Goal: Feedback & Contribution: Contribute content

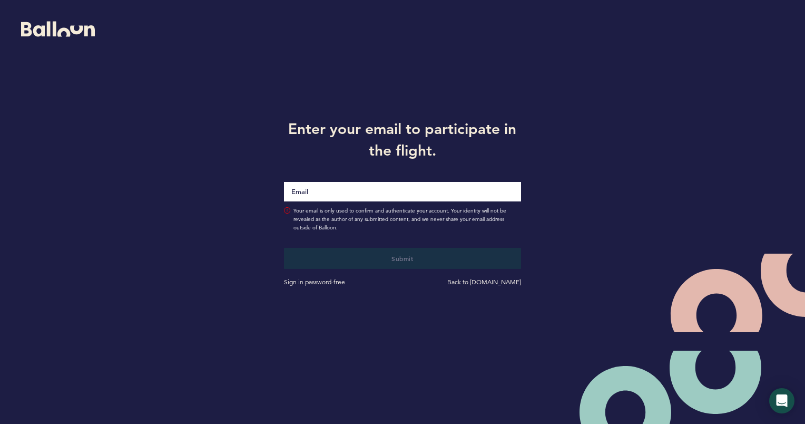
click at [371, 196] on input "Email" at bounding box center [402, 191] width 237 height 19
type input "[PERSON_NAME][EMAIL_ADDRESS][PERSON_NAME][DOMAIN_NAME]"
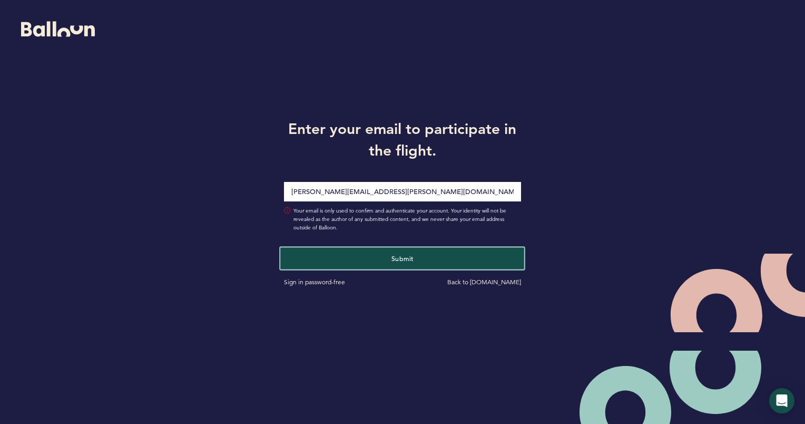
click at [410, 254] on span "Submit" at bounding box center [402, 257] width 22 height 8
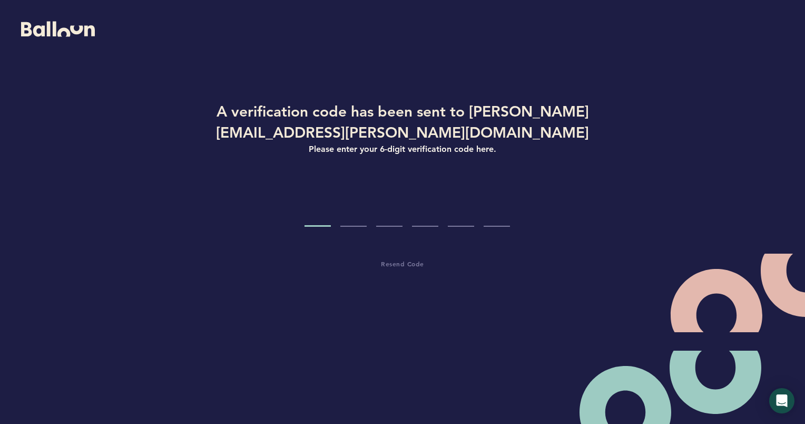
click at [323, 219] on input "Code digit 1" at bounding box center [317, 207] width 26 height 40
paste input "3"
type input "3"
type input "7"
type input "8"
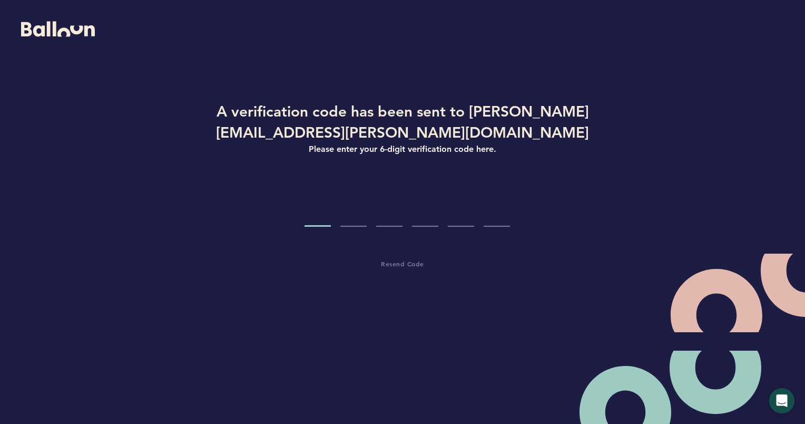
type input "7"
type input "6"
type input "0"
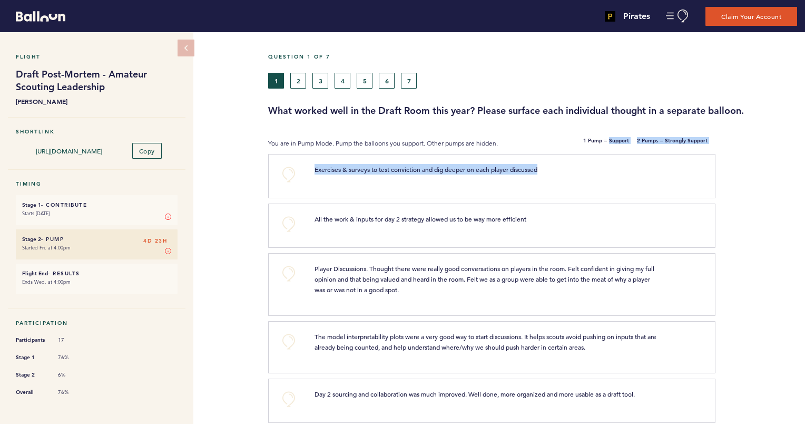
drag, startPoint x: 617, startPoint y: 184, endPoint x: 608, endPoint y: 136, distance: 48.9
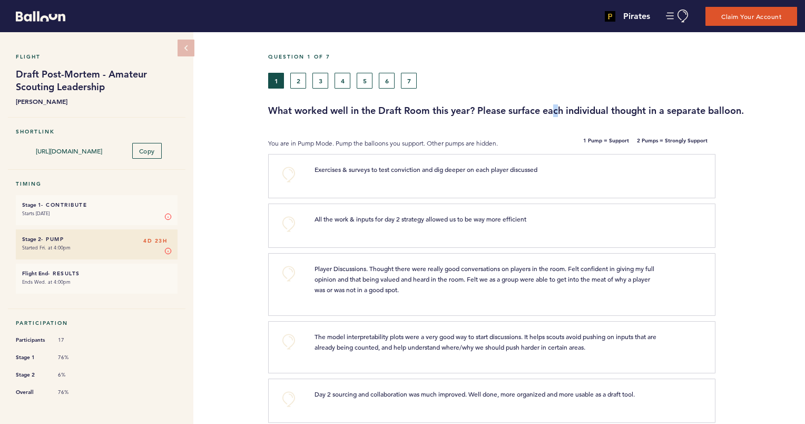
drag, startPoint x: 608, startPoint y: 136, endPoint x: 557, endPoint y: 97, distance: 63.9
click at [557, 97] on div "Question 1 of 7 1 2 3 4 5 6 7 What worked well in the Draft Room this year? Ple…" at bounding box center [536, 85] width 537 height 64
click at [341, 80] on button "4" at bounding box center [343, 81] width 16 height 16
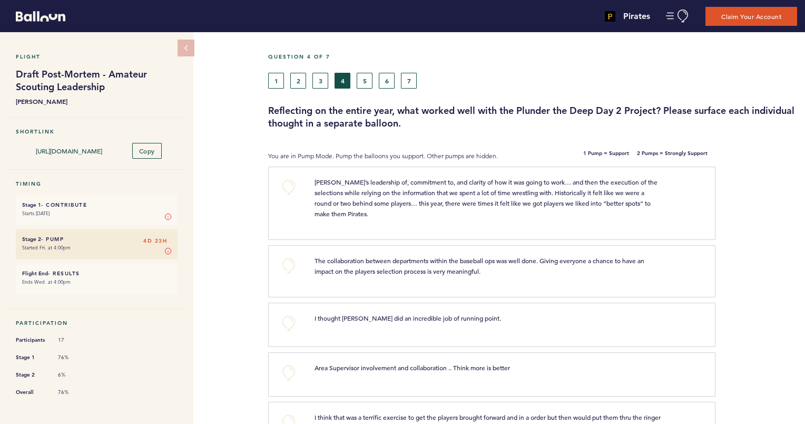
click at [804, 330] on html "Pirates john.lombardo@pirates.com Team Domain: pirates Notification Preferences…" at bounding box center [402, 212] width 805 height 424
click at [188, 49] on icon at bounding box center [186, 48] width 9 height 9
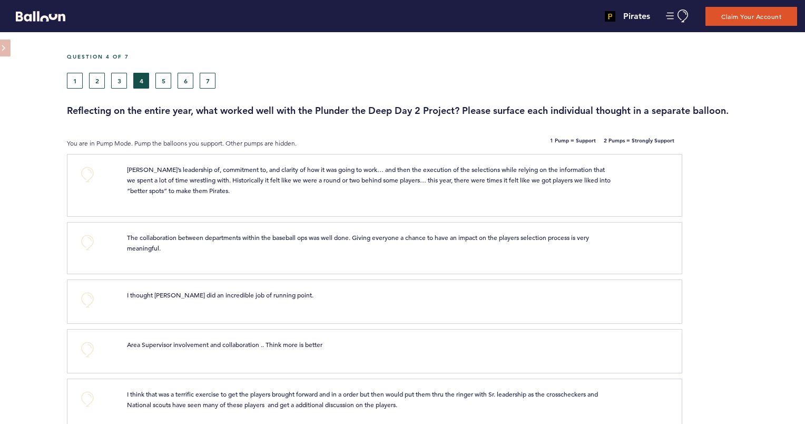
click at [804, 191] on html "Pirates john.lombardo@pirates.com Team Domain: pirates Notification Preferences…" at bounding box center [402, 212] width 805 height 424
drag, startPoint x: 761, startPoint y: 204, endPoint x: 765, endPoint y: 219, distance: 15.2
click at [765, 219] on div at bounding box center [743, 188] width 123 height 65
click at [210, 79] on button "7" at bounding box center [208, 81] width 16 height 16
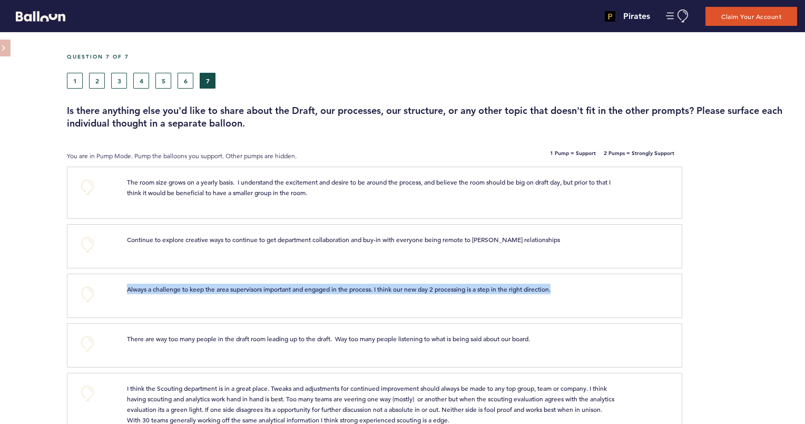
drag, startPoint x: 797, startPoint y: 311, endPoint x: 793, endPoint y: 259, distance: 52.3
click at [89, 390] on button "+0" at bounding box center [87, 392] width 21 height 21
click at [89, 390] on span "+1" at bounding box center [87, 392] width 7 height 11
click at [89, 390] on span "+2" at bounding box center [87, 392] width 7 height 11
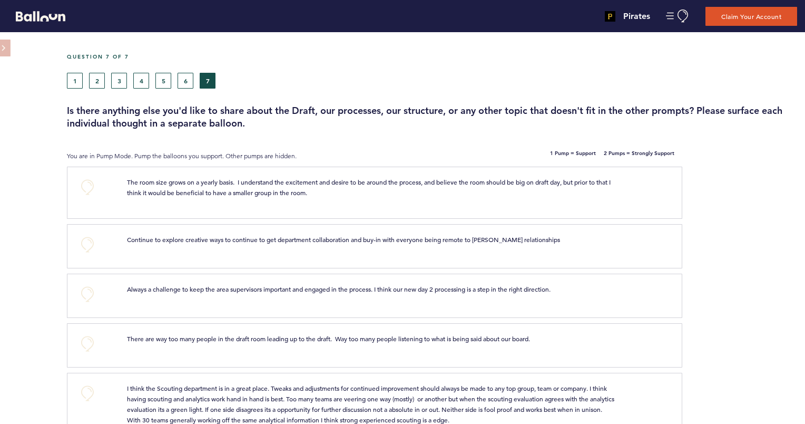
click at [771, 343] on div at bounding box center [743, 349] width 123 height 47
drag, startPoint x: 803, startPoint y: 302, endPoint x: 802, endPoint y: 308, distance: 5.9
click at [802, 308] on div at bounding box center [743, 299] width 123 height 47
click at [81, 73] on button "1" at bounding box center [75, 81] width 16 height 16
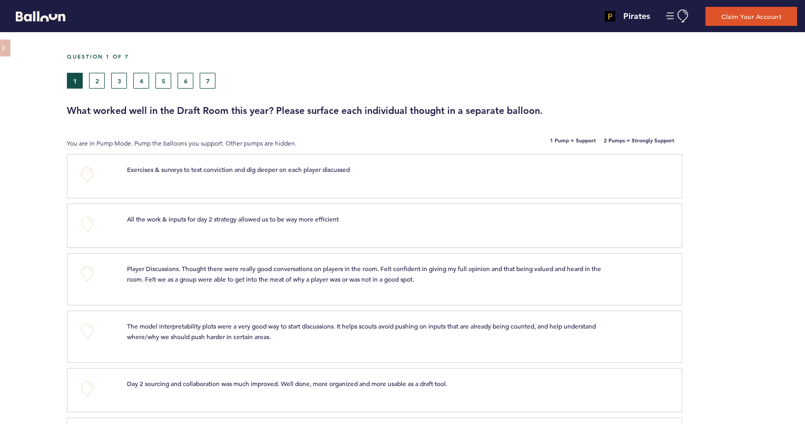
drag, startPoint x: 739, startPoint y: 166, endPoint x: 749, endPoint y: 201, distance: 35.7
click at [749, 201] on div at bounding box center [743, 179] width 123 height 47
click at [666, 14] on button "Manage Account" at bounding box center [678, 15] width 24 height 13
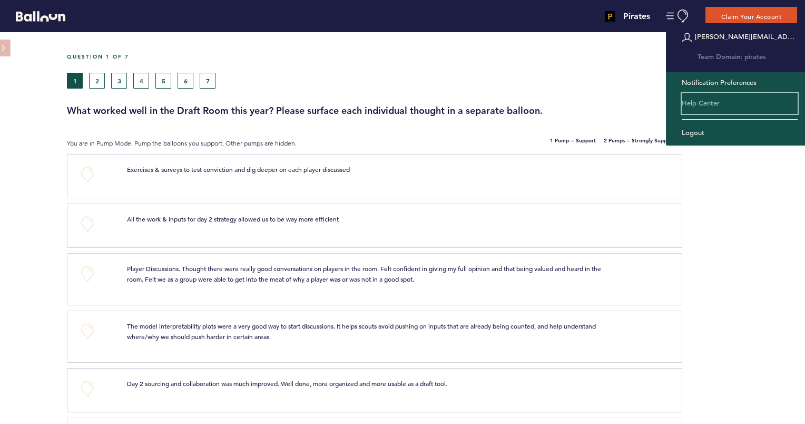
click at [700, 103] on link "Help Center" at bounding box center [740, 103] width 116 height 21
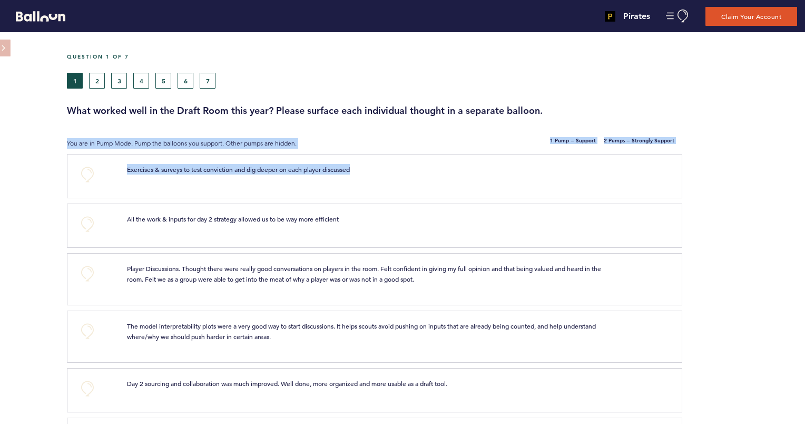
drag, startPoint x: 804, startPoint y: 110, endPoint x: 806, endPoint y: 194, distance: 84.3
click at [804, 194] on html "Pirates john.lombardo@pirates.com Team Domain: pirates Notification Preferences…" at bounding box center [402, 212] width 805 height 424
drag, startPoint x: 806, startPoint y: 194, endPoint x: 773, endPoint y: 180, distance: 36.4
click at [773, 180] on div at bounding box center [743, 179] width 123 height 47
click at [721, 200] on div at bounding box center [743, 179] width 123 height 47
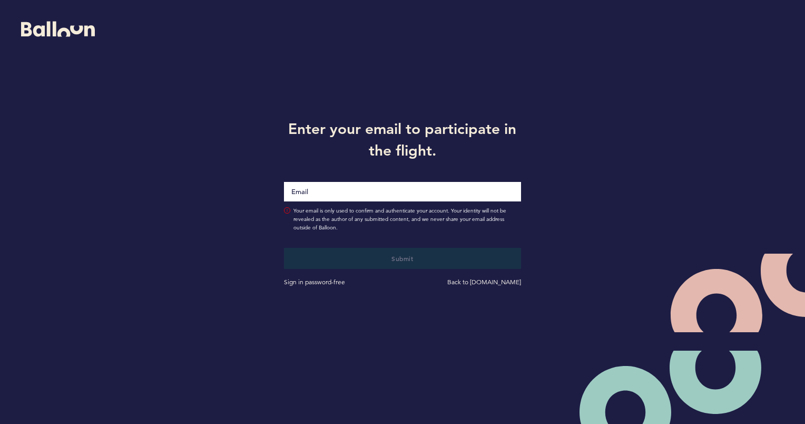
click at [366, 192] on input "Email" at bounding box center [402, 191] width 237 height 19
type input "[PERSON_NAME][EMAIL_ADDRESS][PERSON_NAME][DOMAIN_NAME]"
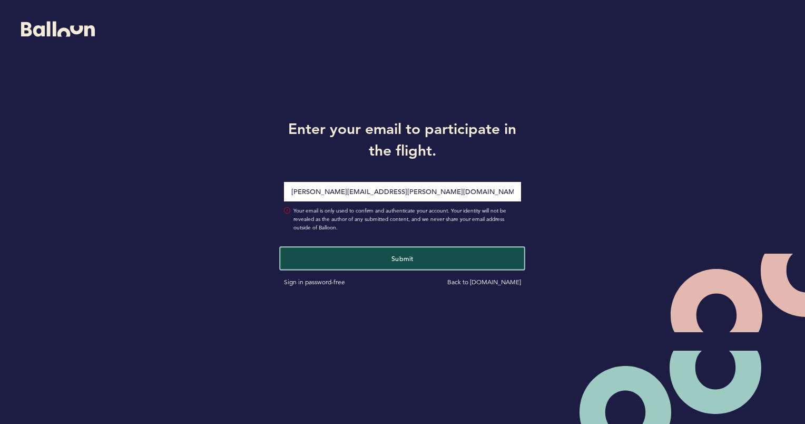
click at [404, 261] on span "Submit" at bounding box center [402, 257] width 22 height 8
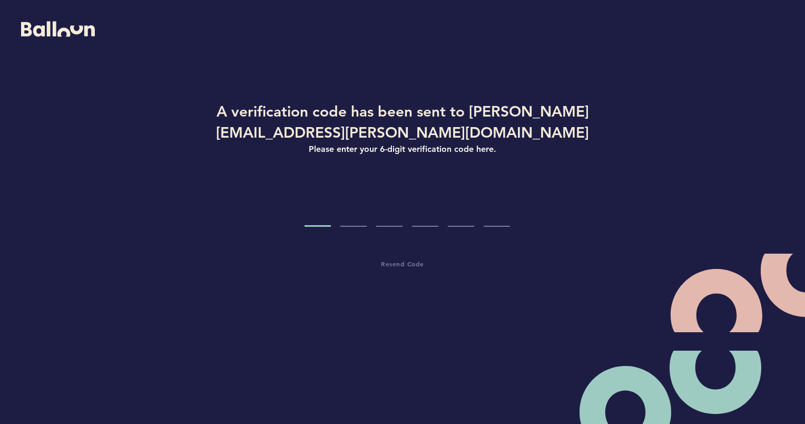
click at [420, 301] on div "A verification code has been sent to john.lombardo@pirates.com Please enter you…" at bounding box center [402, 201] width 402 height 201
click at [316, 215] on input "Code digit 1" at bounding box center [317, 207] width 26 height 40
paste input "2"
type input "2"
type input "9"
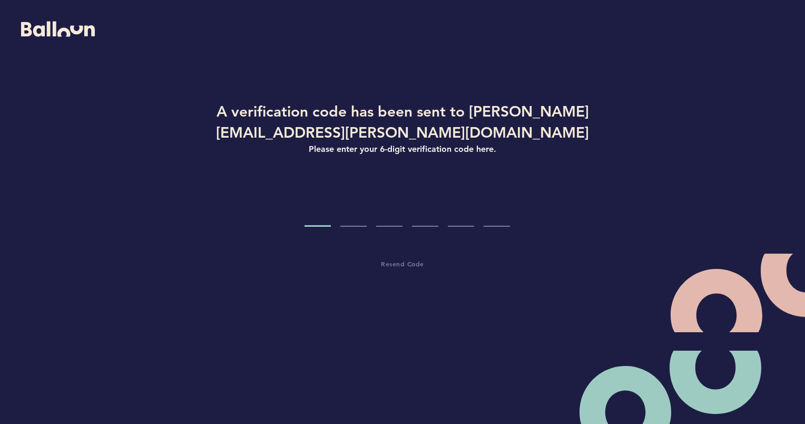
type input "1"
type input "5"
type input "2"
type input "3"
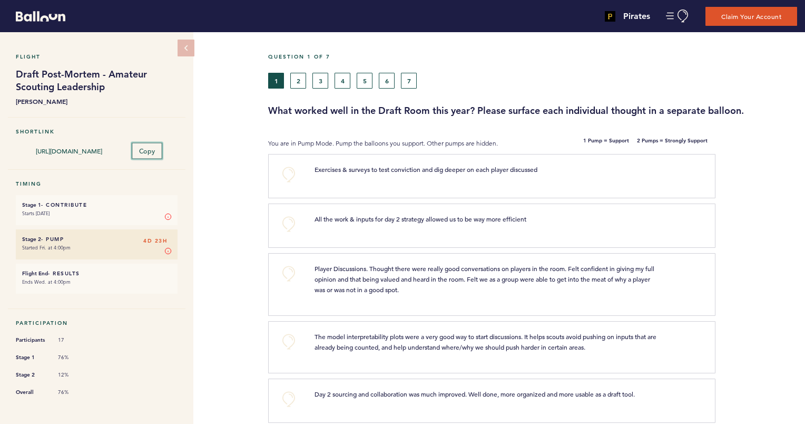
click at [146, 153] on button "Copy" at bounding box center [147, 151] width 31 height 16
click at [802, 155] on section "+0 Exercises & surveys to test conviction and dig deeper on each player discuss…" at bounding box center [536, 179] width 537 height 50
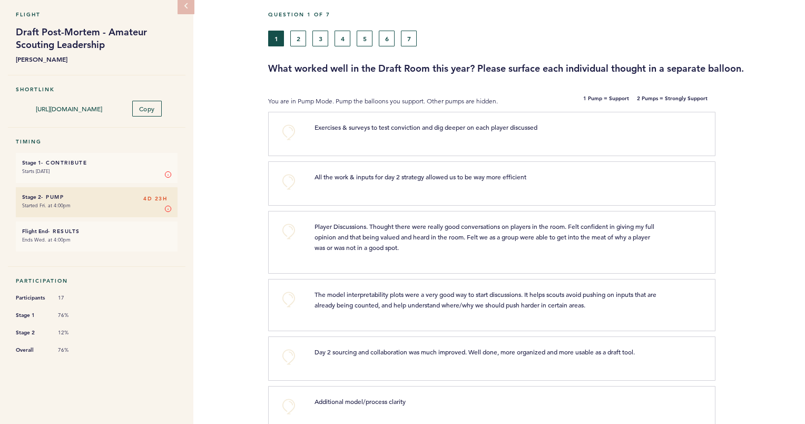
scroll to position [63, 0]
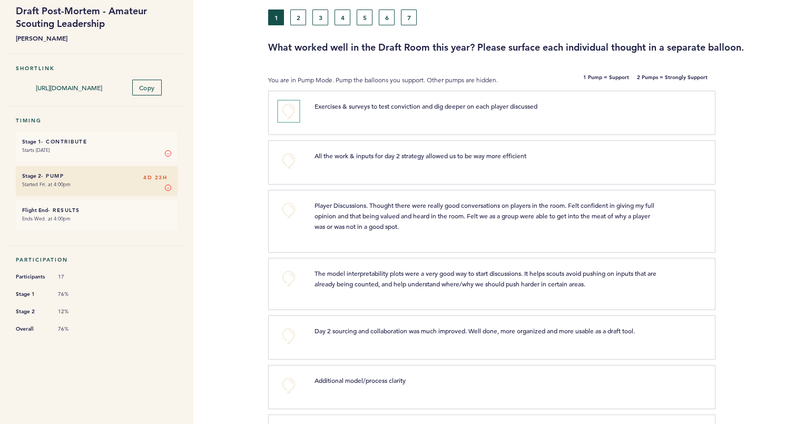
click at [284, 107] on button "+0" at bounding box center [288, 111] width 21 height 21
click at [286, 109] on span "+1" at bounding box center [288, 110] width 7 height 11
click at [293, 163] on button "+0" at bounding box center [288, 160] width 21 height 21
click at [293, 163] on button "+1" at bounding box center [288, 160] width 21 height 21
click at [289, 205] on button "+0" at bounding box center [288, 210] width 21 height 21
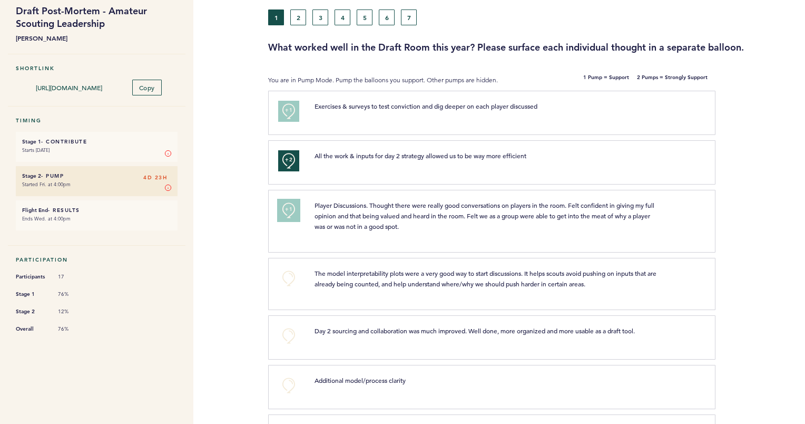
click at [289, 205] on span "+1" at bounding box center [288, 209] width 7 height 11
click at [287, 273] on button "+0" at bounding box center [288, 278] width 21 height 21
click at [287, 273] on span "+1" at bounding box center [288, 277] width 7 height 11
click at [289, 333] on button "+0" at bounding box center [288, 335] width 21 height 21
click at [289, 333] on span "+1" at bounding box center [288, 334] width 7 height 11
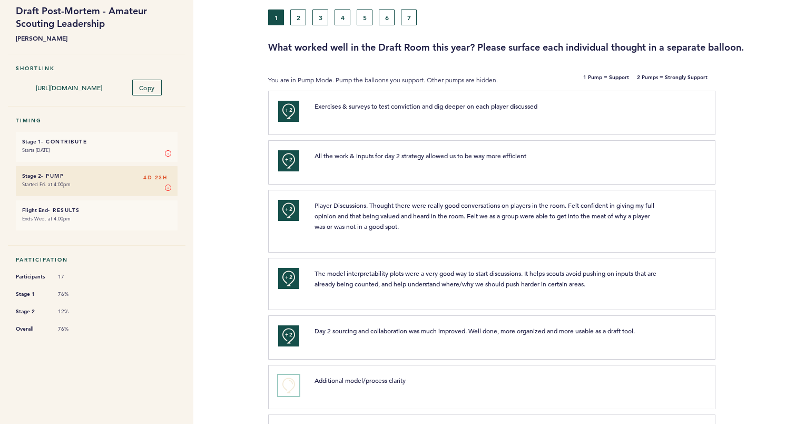
click at [288, 379] on button "+0" at bounding box center [288, 385] width 21 height 21
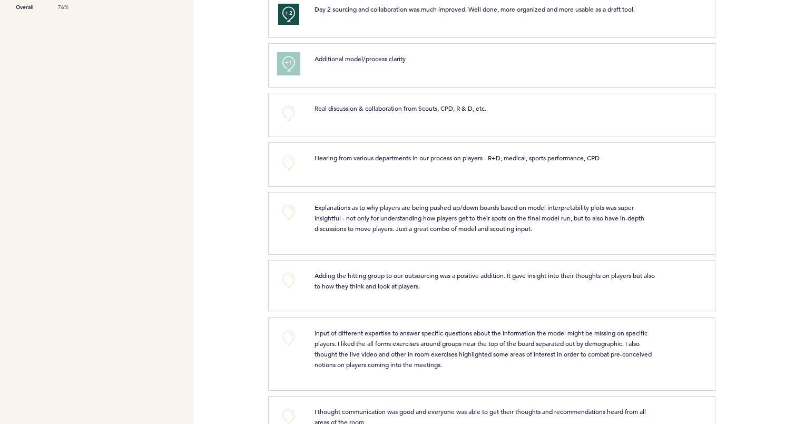
scroll to position [400, 0]
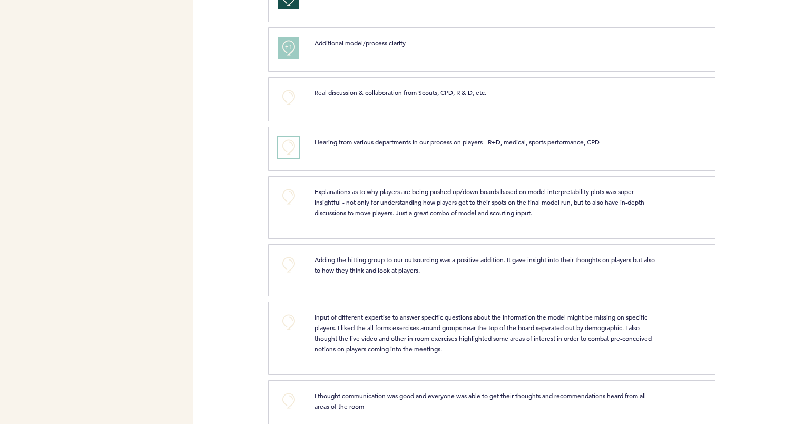
click at [287, 145] on button "+0" at bounding box center [288, 146] width 21 height 21
click at [292, 200] on button "+0" at bounding box center [288, 196] width 21 height 21
click at [292, 200] on button "+1" at bounding box center [288, 196] width 21 height 21
click at [293, 257] on button "+0" at bounding box center [288, 264] width 21 height 21
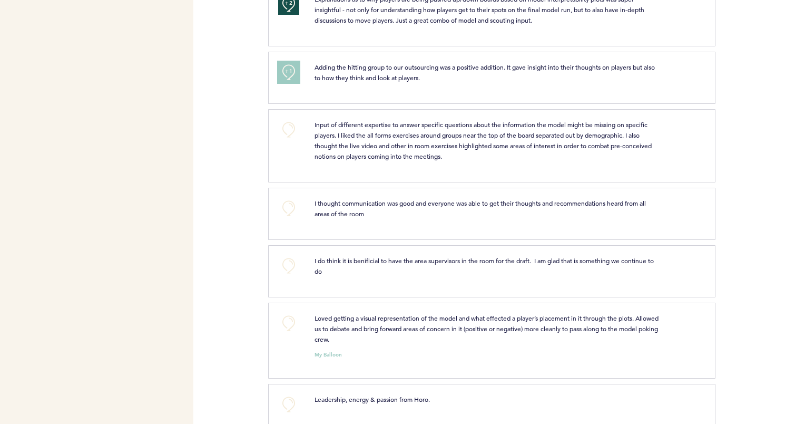
scroll to position [611, 0]
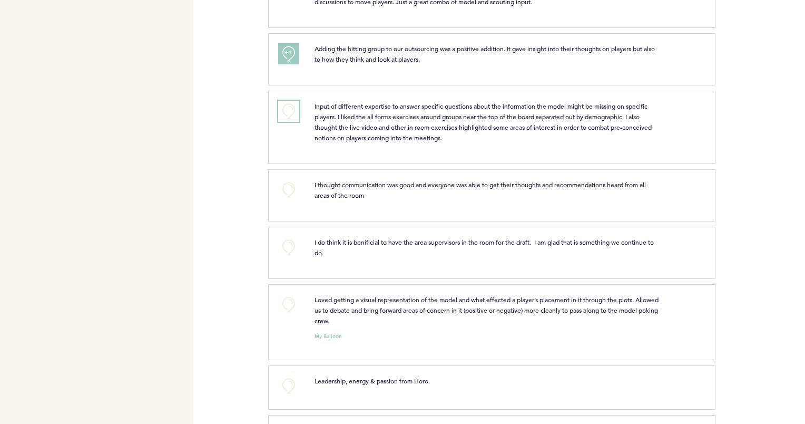
click at [289, 103] on button "+0" at bounding box center [288, 111] width 21 height 21
click at [283, 186] on button "+0" at bounding box center [288, 189] width 21 height 21
click at [283, 186] on button "+1" at bounding box center [288, 189] width 21 height 21
click at [292, 244] on button "+0" at bounding box center [288, 247] width 21 height 21
click at [292, 244] on span "+1" at bounding box center [288, 246] width 7 height 11
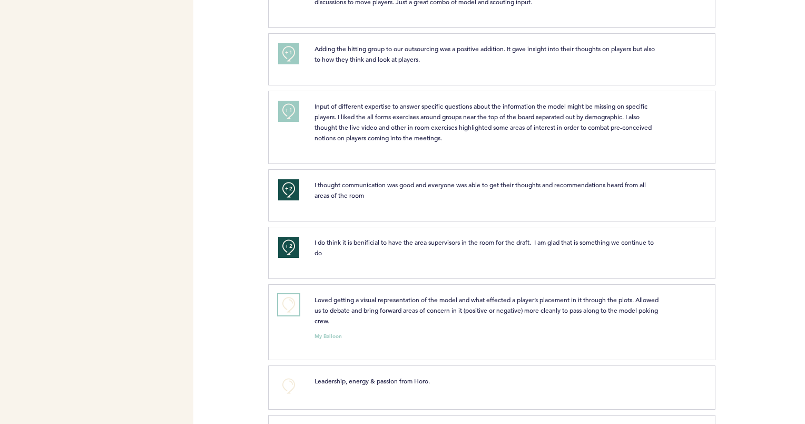
click at [292, 299] on button "+0" at bounding box center [288, 304] width 21 height 21
click at [292, 299] on span "+1" at bounding box center [288, 303] width 7 height 11
click at [287, 387] on button "+0" at bounding box center [288, 385] width 21 height 21
click at [286, 301] on span "+1" at bounding box center [288, 303] width 7 height 11
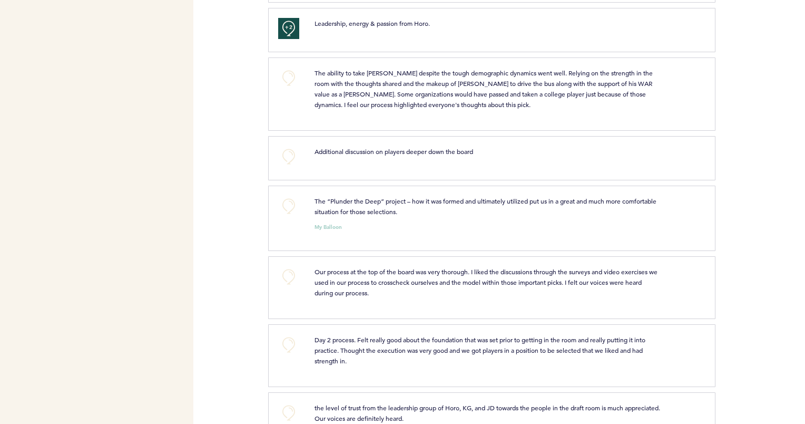
scroll to position [990, 0]
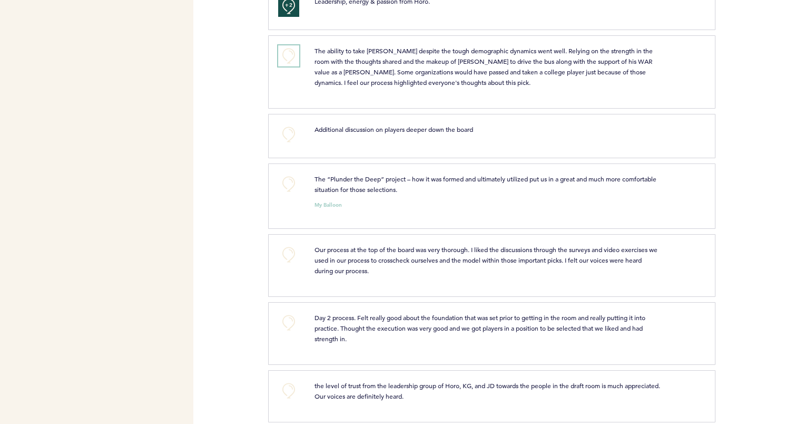
click at [291, 53] on button "+0" at bounding box center [288, 55] width 21 height 21
click at [0, 0] on span "+0" at bounding box center [0, 0] width 0 height 0
click at [293, 132] on button "+0" at bounding box center [288, 134] width 21 height 21
click at [293, 132] on button "+1" at bounding box center [288, 134] width 21 height 21
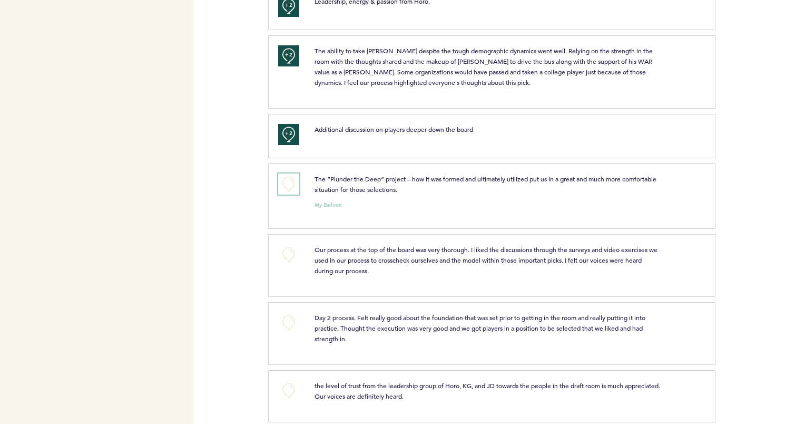
click at [289, 185] on button "+0" at bounding box center [288, 183] width 21 height 21
click at [289, 185] on button "+1" at bounding box center [288, 183] width 21 height 21
click at [290, 252] on button "+0" at bounding box center [288, 254] width 21 height 21
click at [290, 252] on span "+1" at bounding box center [288, 253] width 7 height 11
click at [291, 316] on button "+0" at bounding box center [288, 322] width 21 height 21
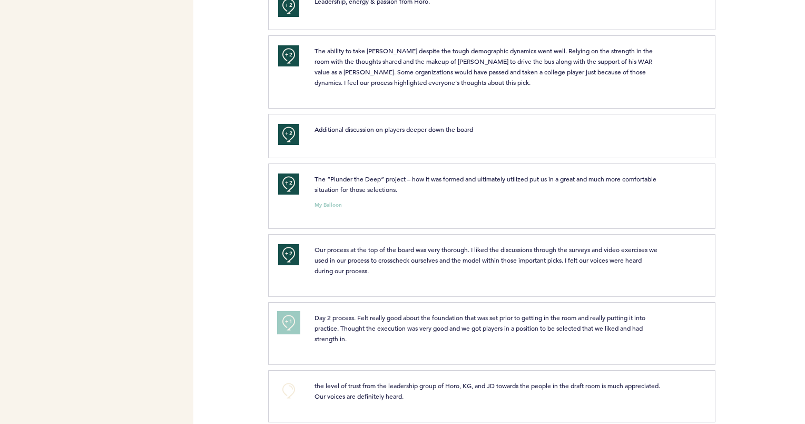
click at [291, 316] on span "+1" at bounding box center [288, 321] width 7 height 11
click at [286, 381] on button "+0" at bounding box center [288, 390] width 21 height 21
click at [286, 384] on span "+1" at bounding box center [288, 389] width 7 height 11
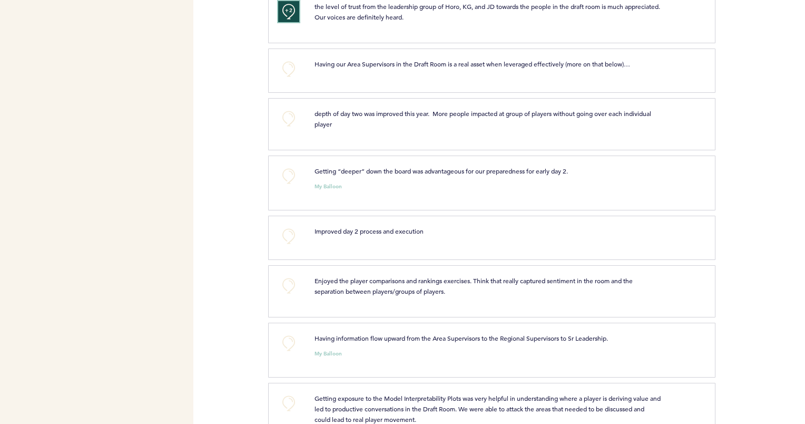
scroll to position [1370, 0]
click at [287, 61] on button "+0" at bounding box center [288, 68] width 21 height 21
click at [286, 117] on button "+0" at bounding box center [288, 117] width 21 height 21
click at [286, 117] on button "+1" at bounding box center [288, 117] width 21 height 21
click at [289, 173] on button "+0" at bounding box center [288, 175] width 21 height 21
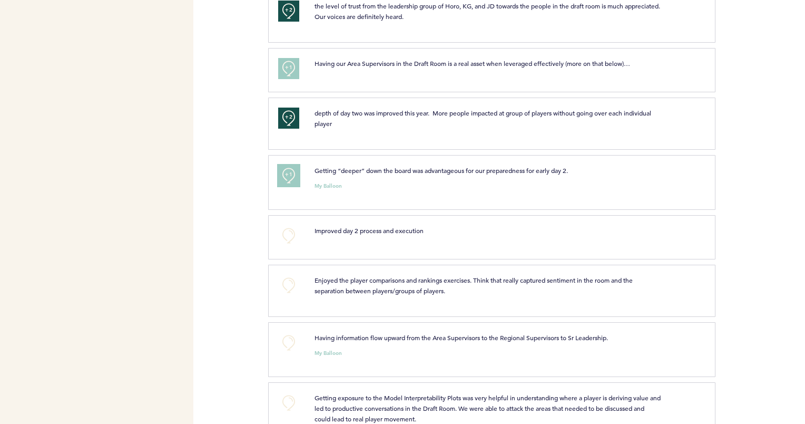
click at [289, 173] on span "+1" at bounding box center [288, 174] width 7 height 11
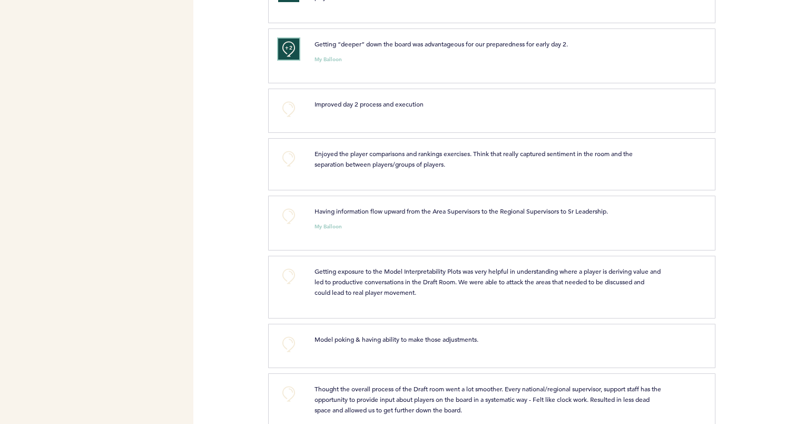
scroll to position [1517, 0]
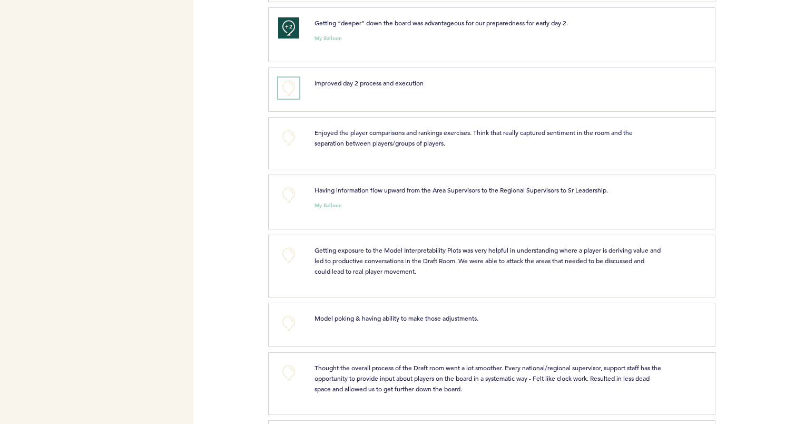
click at [289, 82] on button "+0" at bounding box center [288, 87] width 21 height 21
click at [289, 82] on span "+1" at bounding box center [288, 87] width 7 height 11
click at [287, 132] on button "+0" at bounding box center [288, 137] width 21 height 21
click at [287, 132] on span "+1" at bounding box center [288, 136] width 7 height 11
click at [283, 186] on button "+0" at bounding box center [288, 194] width 21 height 21
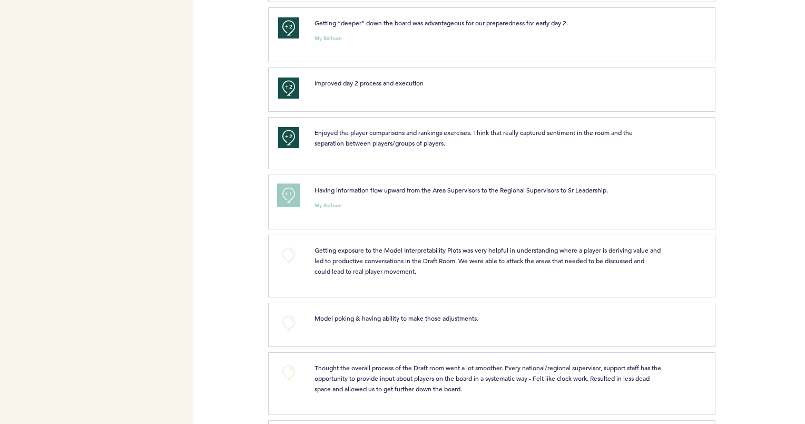
click at [283, 186] on button "+1" at bounding box center [288, 194] width 21 height 21
click at [289, 249] on button "+0" at bounding box center [288, 254] width 21 height 21
click at [289, 249] on span "+1" at bounding box center [288, 254] width 7 height 11
click at [285, 312] on button "+0" at bounding box center [288, 322] width 21 height 21
click at [285, 312] on button "+1" at bounding box center [288, 322] width 21 height 21
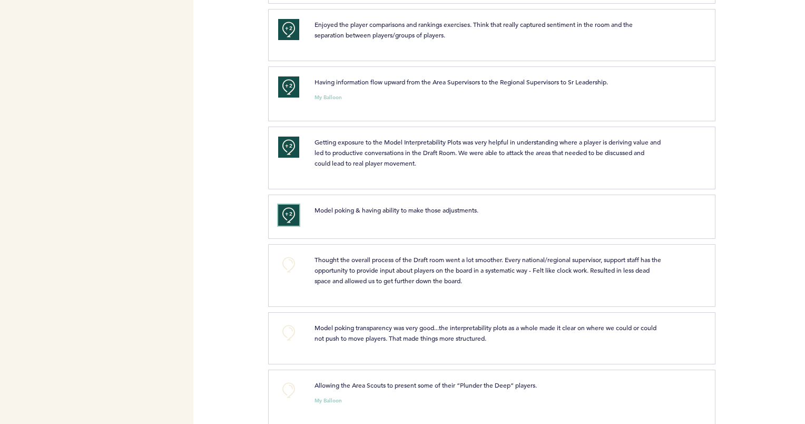
scroll to position [1634, 0]
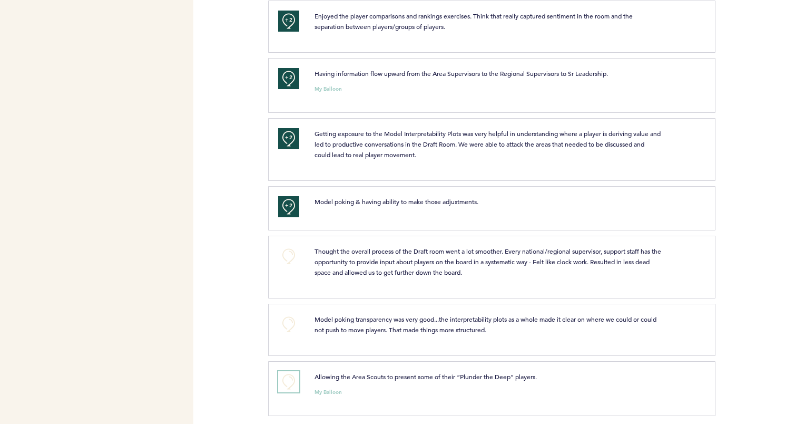
click at [288, 373] on button "+0" at bounding box center [288, 381] width 21 height 21
click at [289, 319] on button "+0" at bounding box center [288, 323] width 21 height 21
click at [289, 319] on span "+1" at bounding box center [288, 323] width 7 height 11
click at [289, 247] on button "+0" at bounding box center [288, 255] width 21 height 21
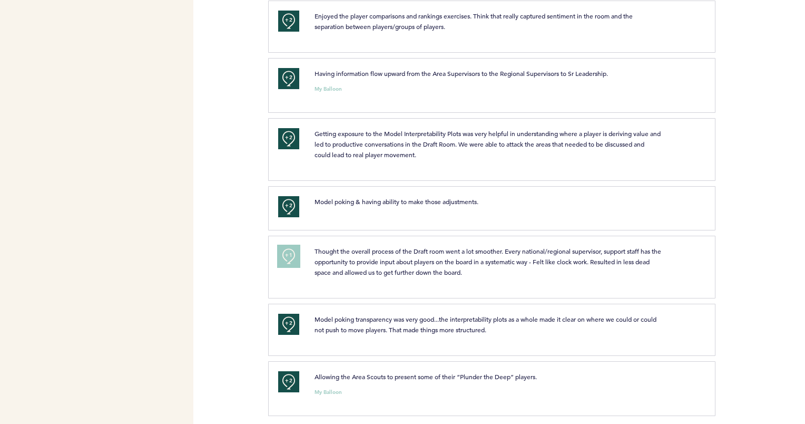
click at [289, 250] on span "+1" at bounding box center [288, 255] width 7 height 11
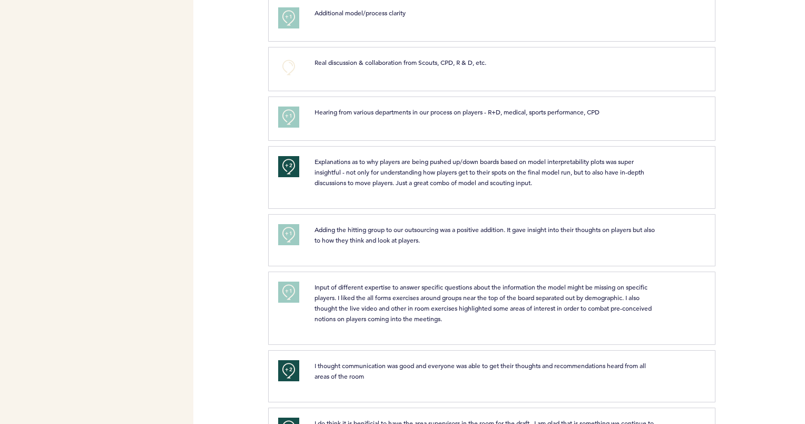
scroll to position [432, 0]
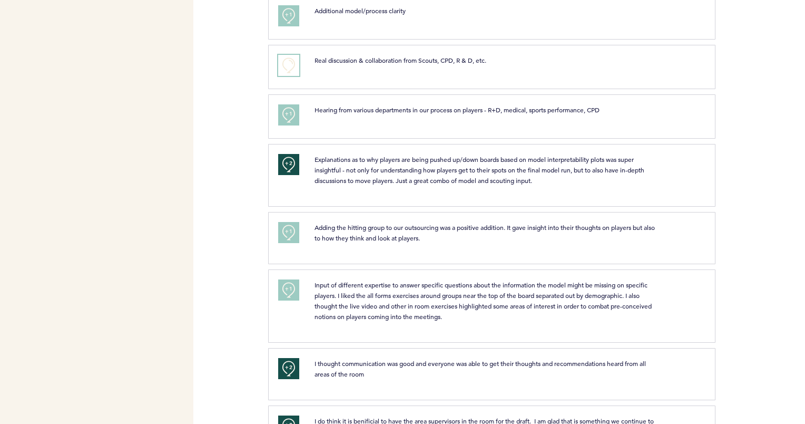
click at [288, 66] on button "+0" at bounding box center [288, 65] width 21 height 21
click at [288, 66] on span "+1" at bounding box center [288, 64] width 7 height 11
click at [282, 64] on button "+2" at bounding box center [288, 65] width 21 height 21
click at [282, 64] on button "+0" at bounding box center [288, 65] width 21 height 21
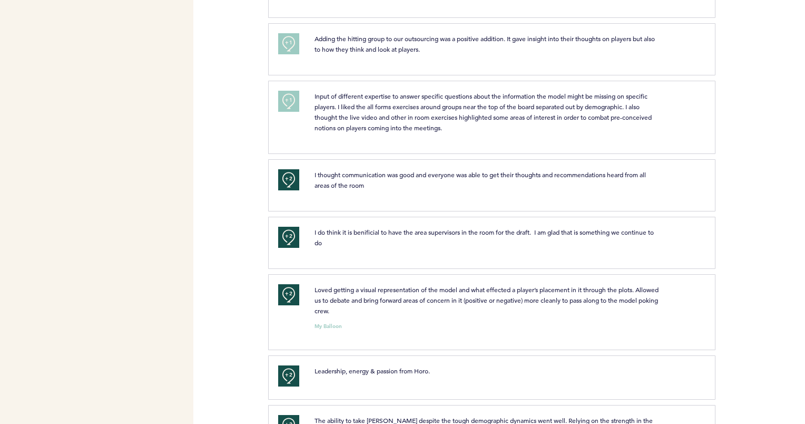
scroll to position [622, 0]
click at [284, 91] on button "+1" at bounding box center [288, 100] width 21 height 21
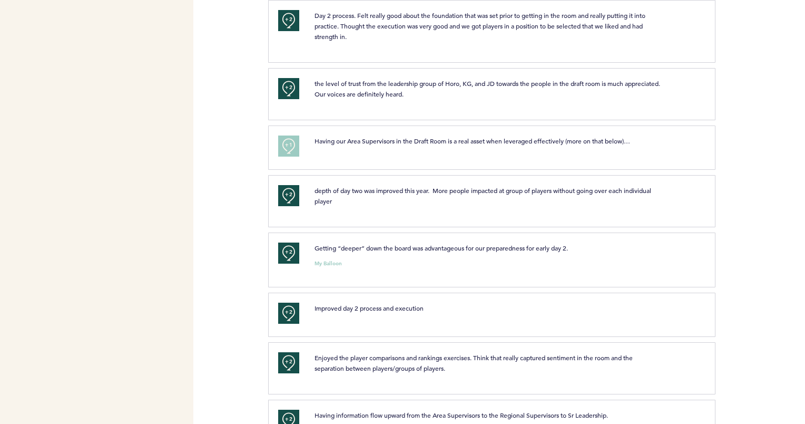
scroll to position [1296, 0]
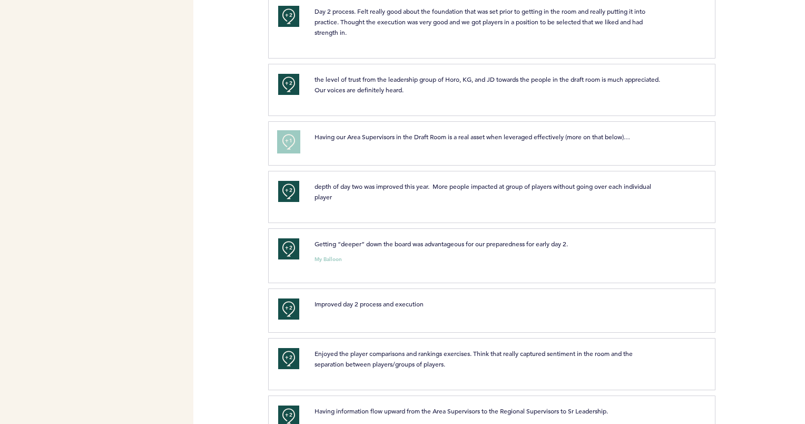
click at [290, 135] on span "+1" at bounding box center [288, 140] width 7 height 11
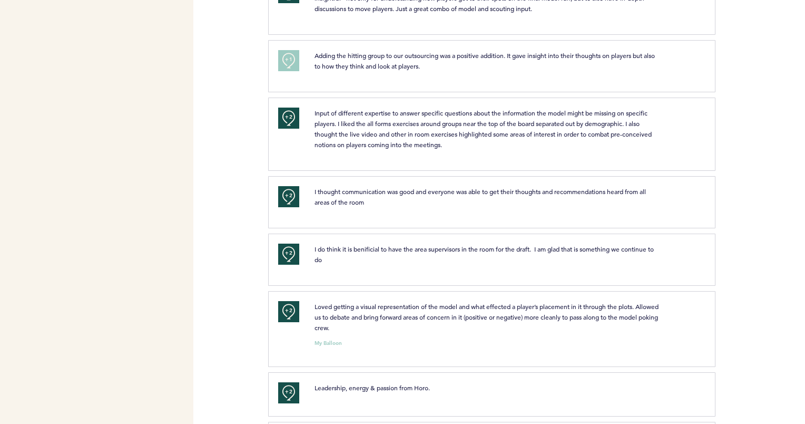
scroll to position [580, 0]
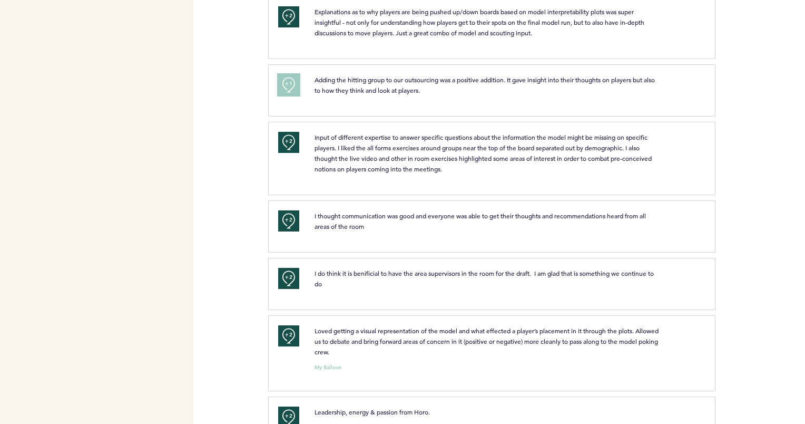
click at [284, 85] on button "+1" at bounding box center [288, 84] width 21 height 21
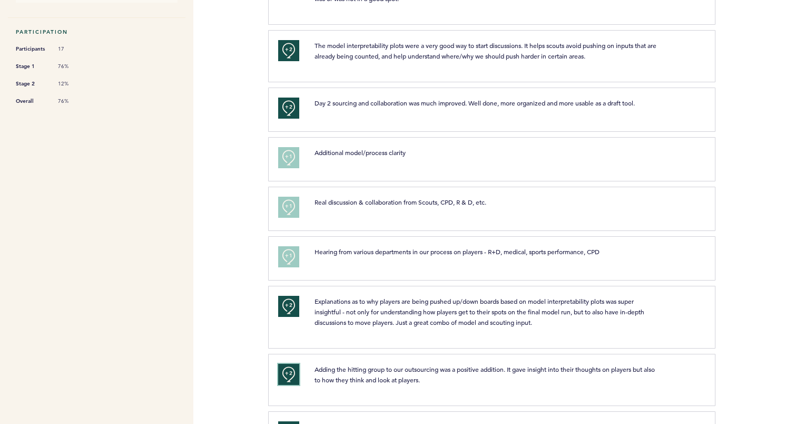
scroll to position [264, 0]
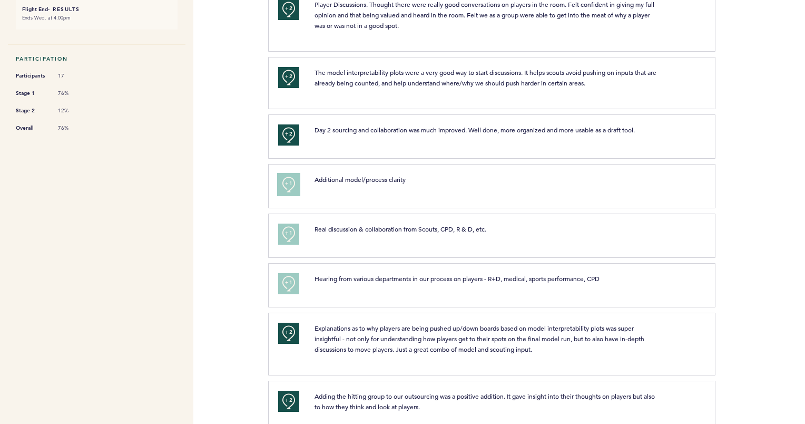
click at [286, 180] on span "+1" at bounding box center [288, 183] width 7 height 11
click at [284, 223] on button "+1" at bounding box center [288, 233] width 21 height 21
drag, startPoint x: 284, startPoint y: 277, endPoint x: 282, endPoint y: 282, distance: 5.7
click at [282, 282] on button "+1" at bounding box center [288, 283] width 21 height 21
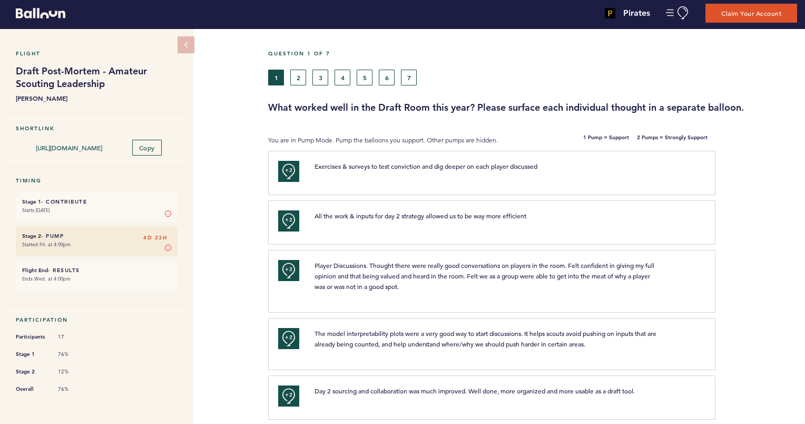
scroll to position [0, 0]
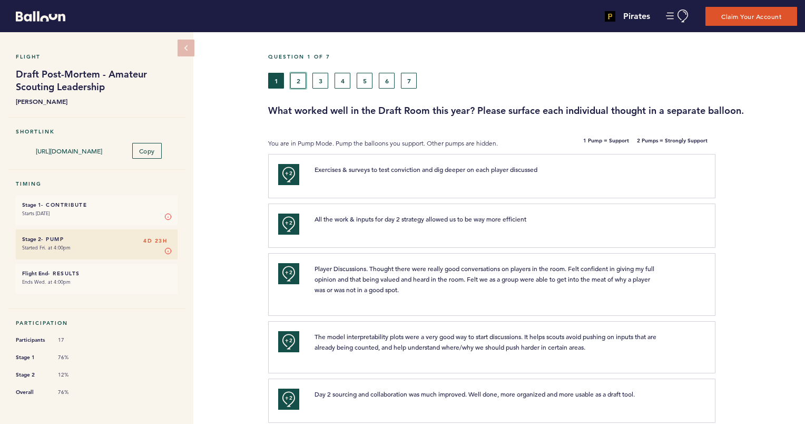
click at [298, 78] on button "2" at bounding box center [298, 81] width 16 height 16
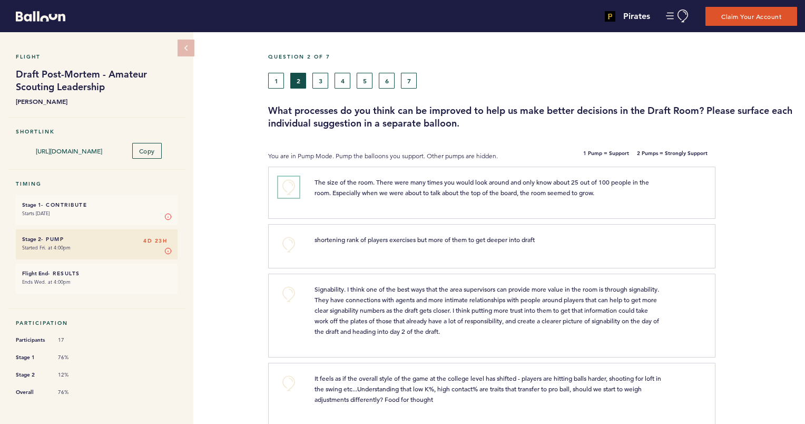
click at [290, 189] on button "+0" at bounding box center [288, 186] width 21 height 21
click at [290, 189] on span "+1" at bounding box center [288, 186] width 7 height 11
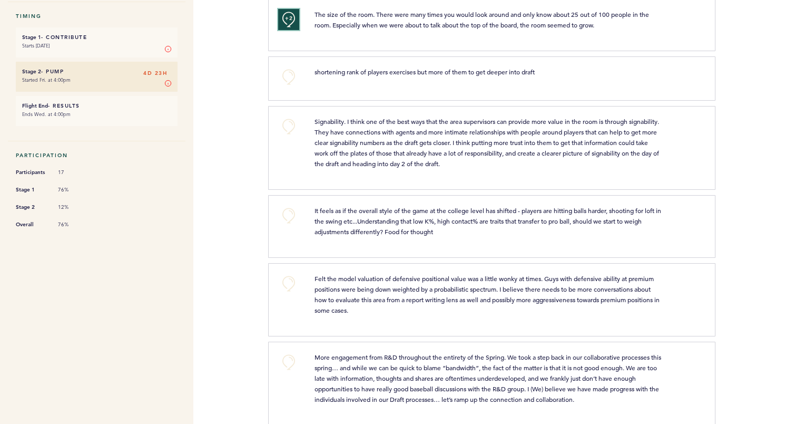
scroll to position [169, 0]
click at [291, 129] on button "+0" at bounding box center [288, 125] width 21 height 21
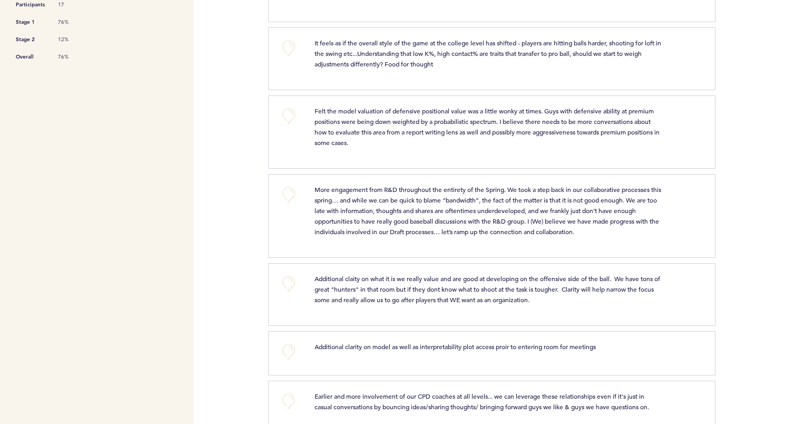
scroll to position [337, 0]
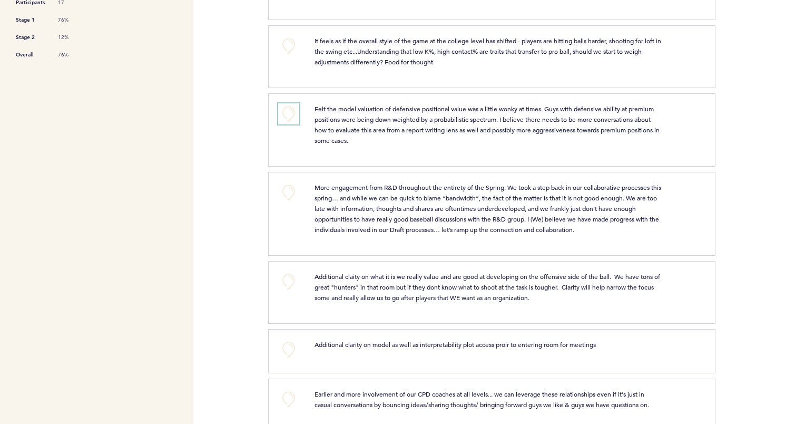
click at [288, 113] on button "+0" at bounding box center [288, 113] width 21 height 21
click at [288, 113] on span "+1" at bounding box center [288, 112] width 7 height 11
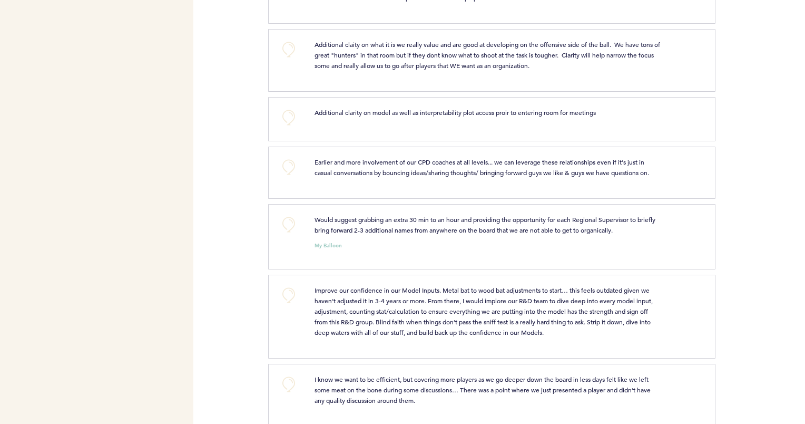
scroll to position [590, 0]
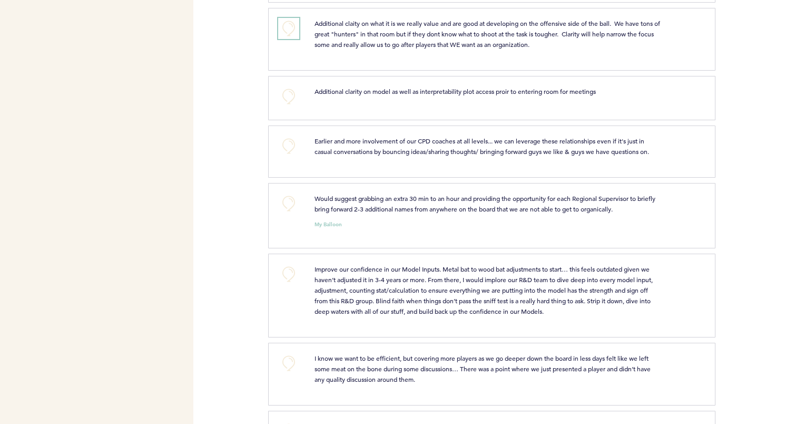
click at [289, 29] on button "+0" at bounding box center [288, 28] width 21 height 21
click at [289, 29] on span "+1" at bounding box center [288, 27] width 7 height 11
click at [289, 92] on button "+0" at bounding box center [288, 96] width 21 height 21
click at [289, 92] on span "+1" at bounding box center [288, 95] width 7 height 11
click at [289, 26] on span "+2" at bounding box center [288, 27] width 7 height 11
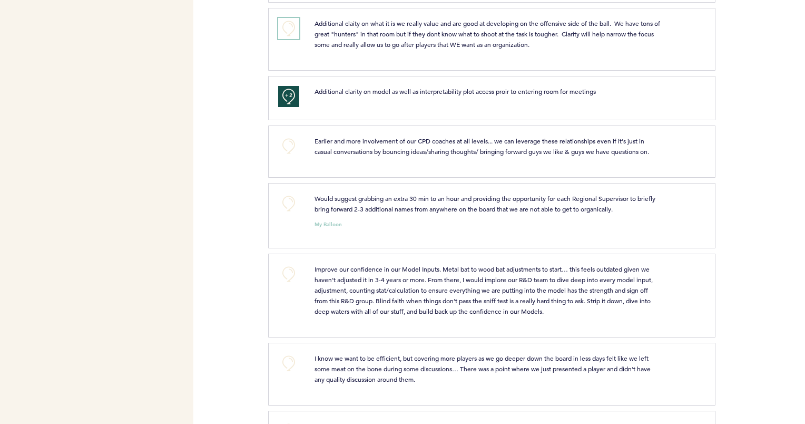
click at [289, 26] on button "+0" at bounding box center [288, 28] width 21 height 21
click at [289, 196] on button "+0" at bounding box center [288, 203] width 21 height 21
click at [289, 197] on span "+1" at bounding box center [288, 202] width 7 height 11
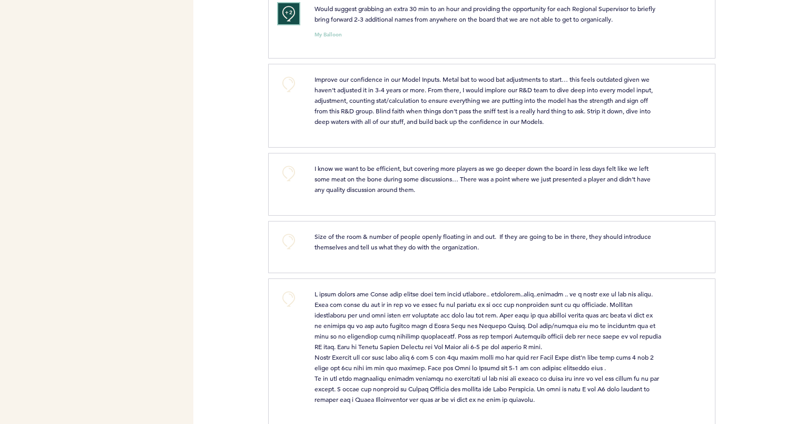
scroll to position [801, 0]
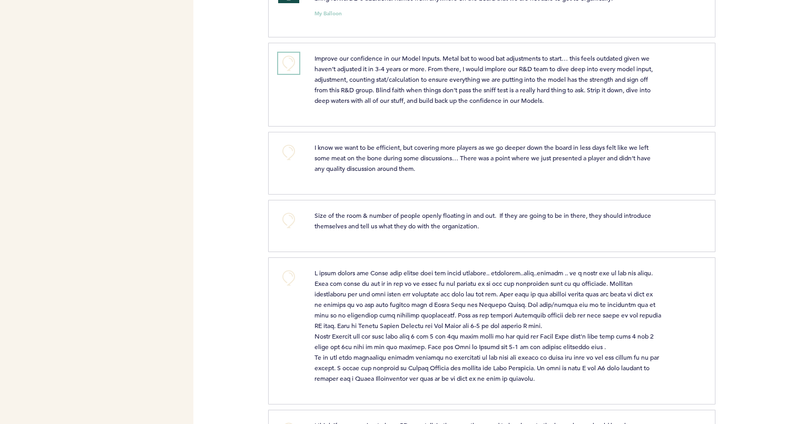
click at [287, 59] on button "+0" at bounding box center [288, 63] width 21 height 21
click at [287, 59] on span "+1" at bounding box center [288, 62] width 7 height 11
click at [290, 222] on button "+0" at bounding box center [288, 220] width 21 height 21
click at [290, 222] on button "+1" at bounding box center [288, 220] width 21 height 21
click at [293, 150] on button "+0" at bounding box center [288, 152] width 21 height 21
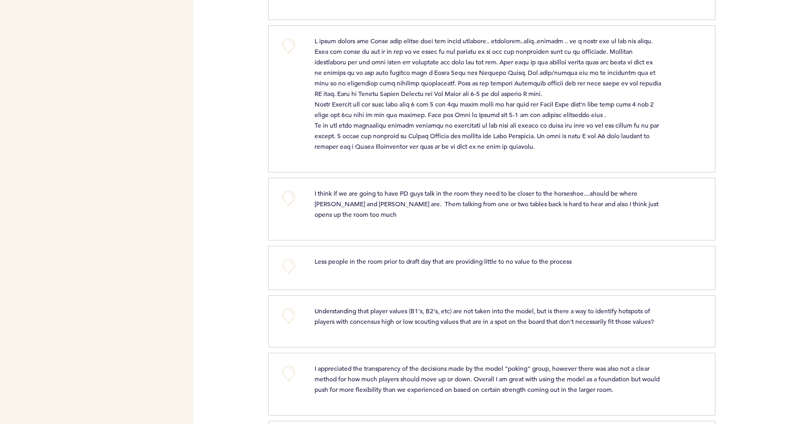
scroll to position [1054, 0]
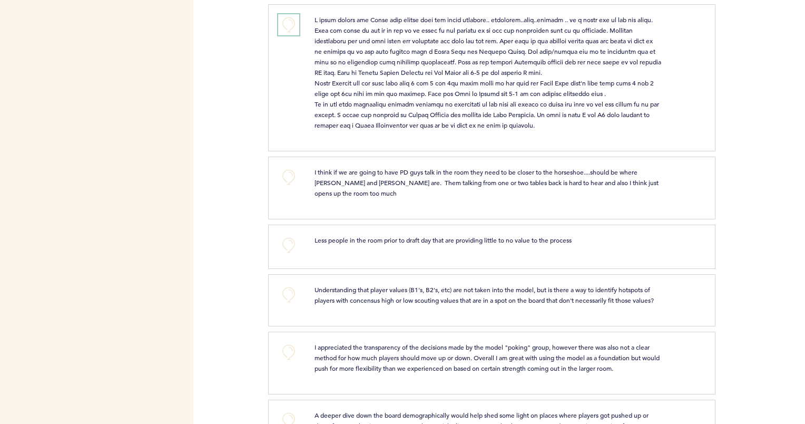
click at [283, 19] on button "+0" at bounding box center [288, 24] width 21 height 21
click at [288, 171] on button "+0" at bounding box center [288, 176] width 21 height 21
click at [288, 244] on button "+0" at bounding box center [288, 244] width 21 height 21
click at [288, 244] on span "+1" at bounding box center [288, 244] width 7 height 11
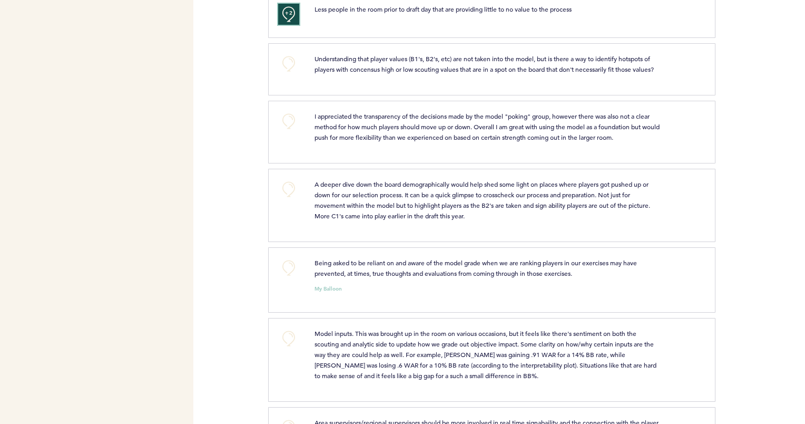
scroll to position [1285, 0]
click at [290, 59] on button "+0" at bounding box center [288, 62] width 21 height 21
click at [290, 59] on span "+1" at bounding box center [288, 61] width 7 height 11
click at [291, 113] on button "+0" at bounding box center [288, 120] width 21 height 21
click at [286, 120] on button "+0" at bounding box center [288, 120] width 21 height 21
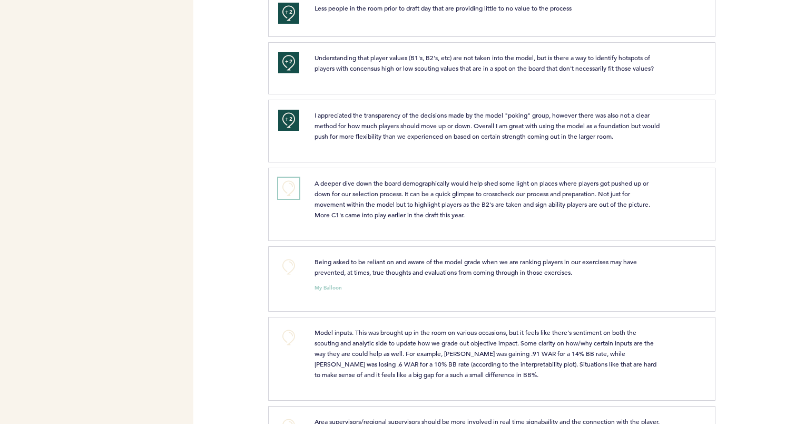
click at [287, 185] on button "+0" at bounding box center [288, 188] width 21 height 21
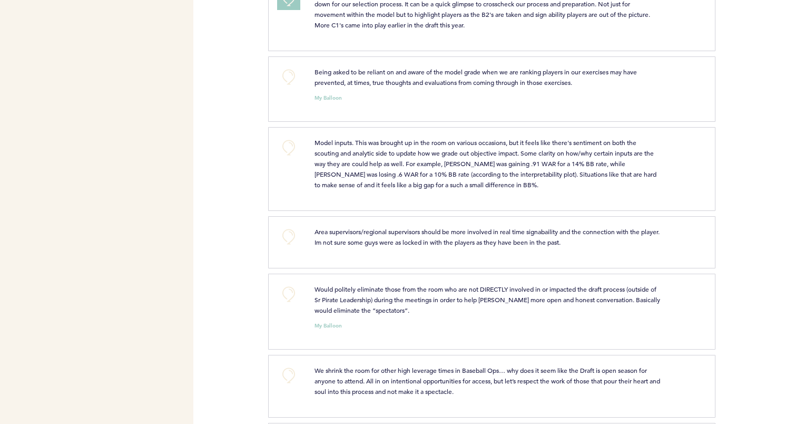
scroll to position [1496, 0]
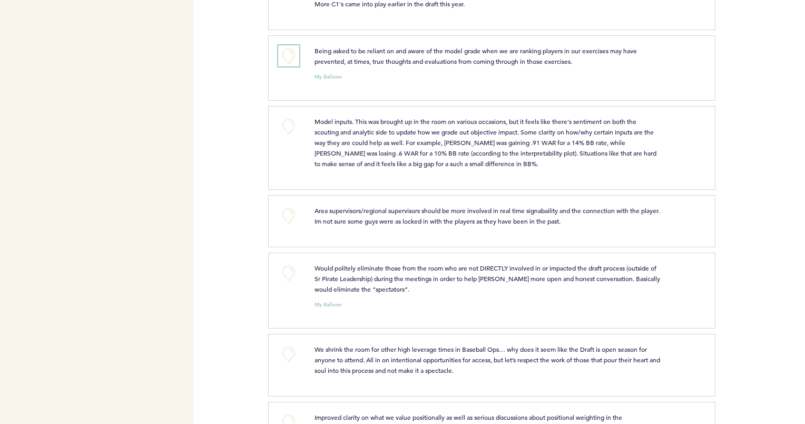
click at [287, 50] on button "+0" at bounding box center [288, 55] width 21 height 21
click at [287, 50] on span "+1" at bounding box center [288, 55] width 7 height 11
click at [284, 122] on button "+0" at bounding box center [288, 126] width 21 height 21
click at [284, 122] on button "+1" at bounding box center [288, 126] width 21 height 21
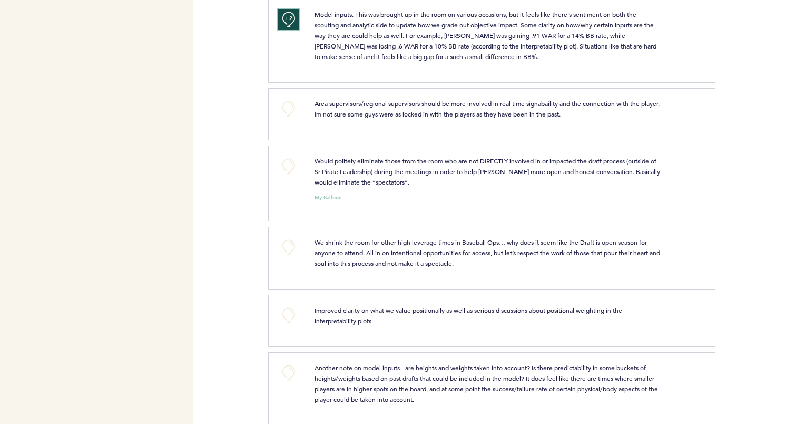
scroll to position [1601, 0]
click at [290, 105] on button "+0" at bounding box center [288, 110] width 21 height 21
click at [289, 162] on button "+0" at bounding box center [288, 167] width 21 height 21
click at [289, 162] on span "+1" at bounding box center [288, 166] width 7 height 11
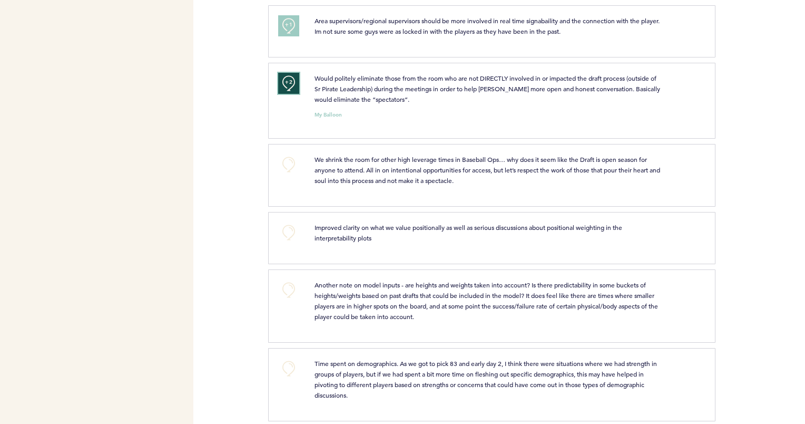
scroll to position [1692, 0]
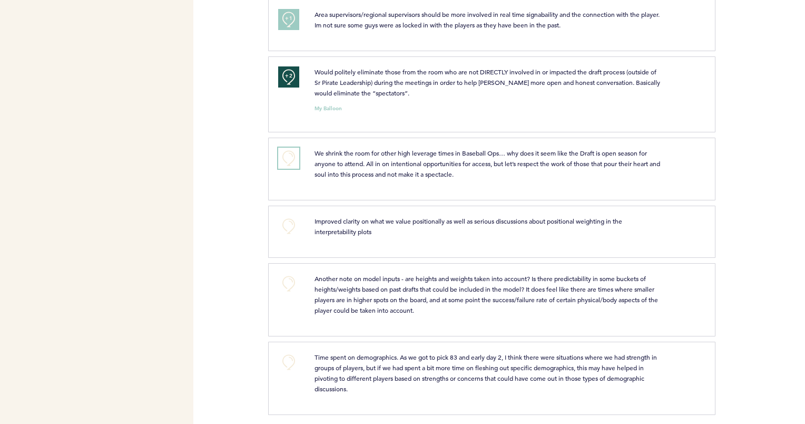
click at [293, 151] on button "+0" at bounding box center [288, 157] width 21 height 21
click at [293, 151] on button "+1" at bounding box center [288, 157] width 21 height 21
click at [286, 218] on button "+0" at bounding box center [288, 225] width 21 height 21
click at [286, 220] on span "+1" at bounding box center [288, 225] width 7 height 11
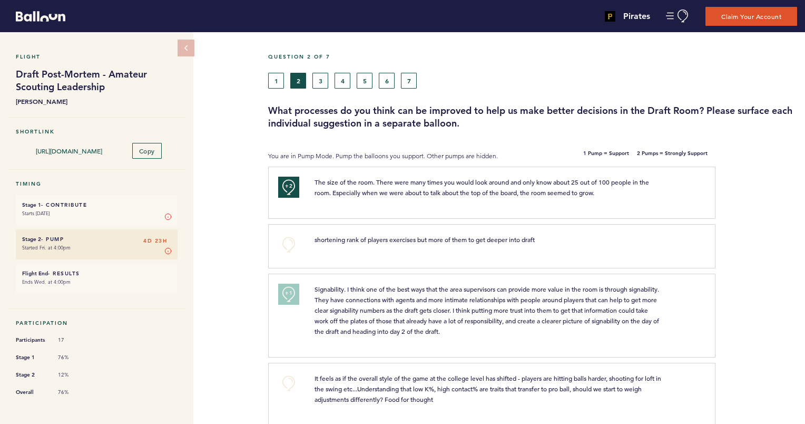
scroll to position [0, 0]
click at [317, 78] on button "3" at bounding box center [320, 81] width 16 height 16
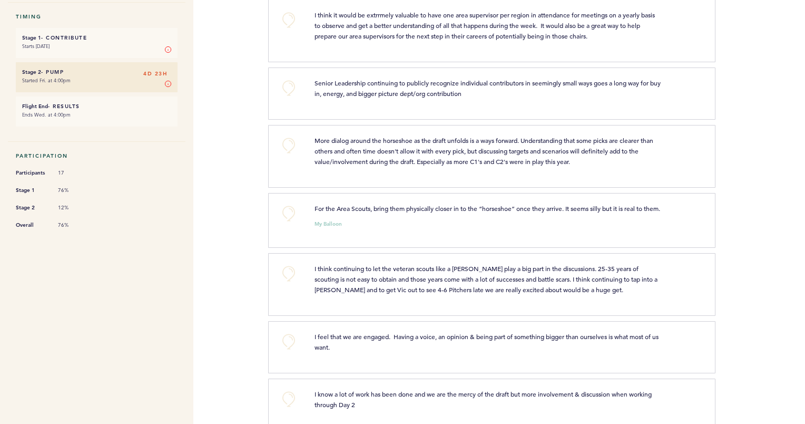
scroll to position [169, 0]
click at [293, 90] on button "+0" at bounding box center [288, 86] width 21 height 21
click at [293, 90] on button "+1" at bounding box center [288, 86] width 21 height 21
click at [295, 139] on button "+0" at bounding box center [288, 143] width 21 height 21
click at [295, 139] on button "+1" at bounding box center [288, 143] width 21 height 21
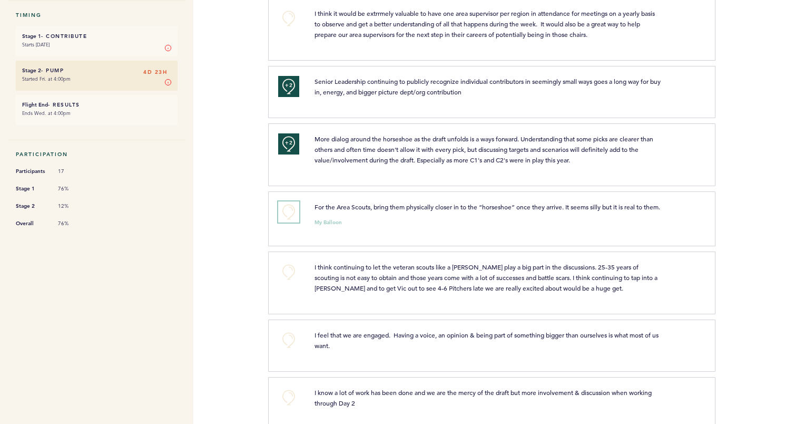
click at [287, 209] on button "+0" at bounding box center [288, 211] width 21 height 21
click at [287, 209] on span "+1" at bounding box center [288, 210] width 7 height 11
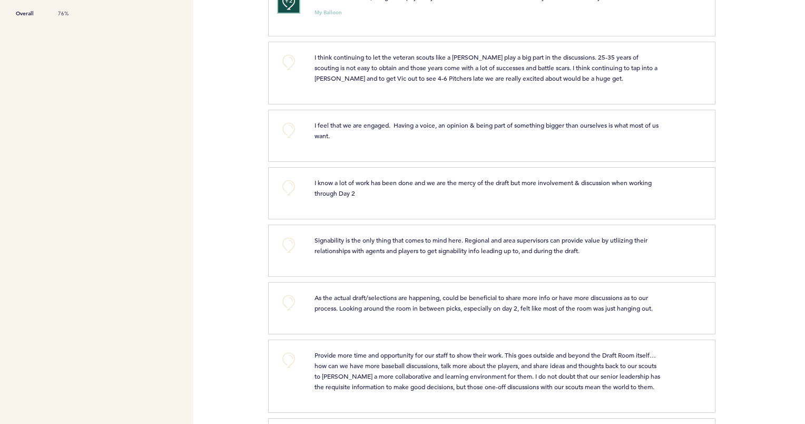
scroll to position [379, 0]
click at [282, 129] on button "+0" at bounding box center [288, 129] width 21 height 21
click at [282, 129] on button "+1" at bounding box center [288, 129] width 21 height 21
click at [289, 196] on button "+0" at bounding box center [288, 186] width 21 height 21
click at [291, 249] on button "+0" at bounding box center [288, 243] width 21 height 21
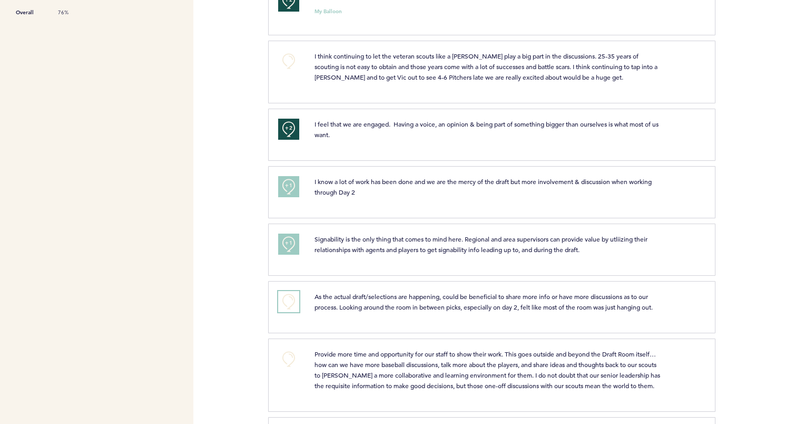
click at [290, 310] on button "+0" at bounding box center [288, 301] width 21 height 21
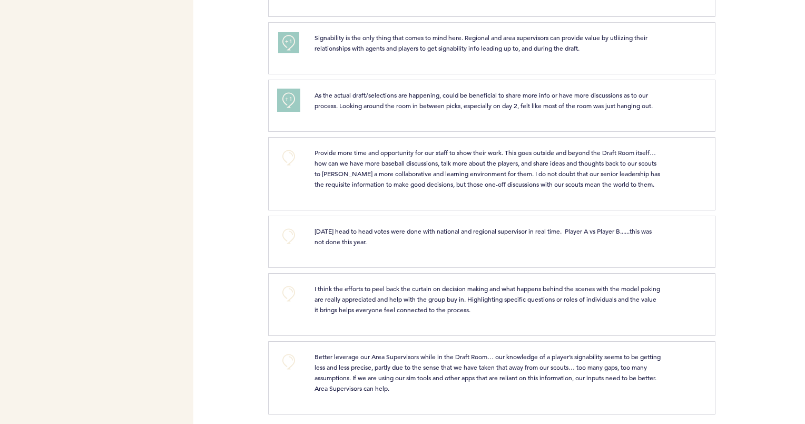
scroll to position [604, 0]
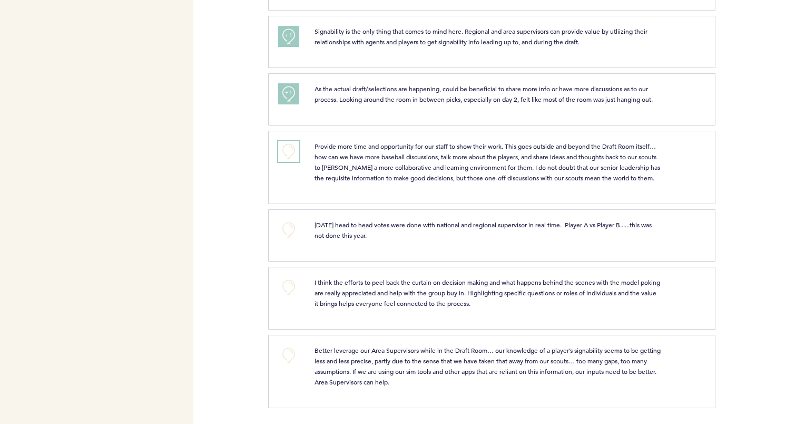
click at [289, 142] on button "+0" at bounding box center [288, 151] width 21 height 21
click at [289, 145] on span "+1" at bounding box center [288, 150] width 7 height 11
click at [287, 232] on button "+0" at bounding box center [288, 229] width 21 height 21
click at [284, 286] on button "+0" at bounding box center [288, 287] width 21 height 21
click at [285, 286] on span "+1" at bounding box center [288, 286] width 7 height 11
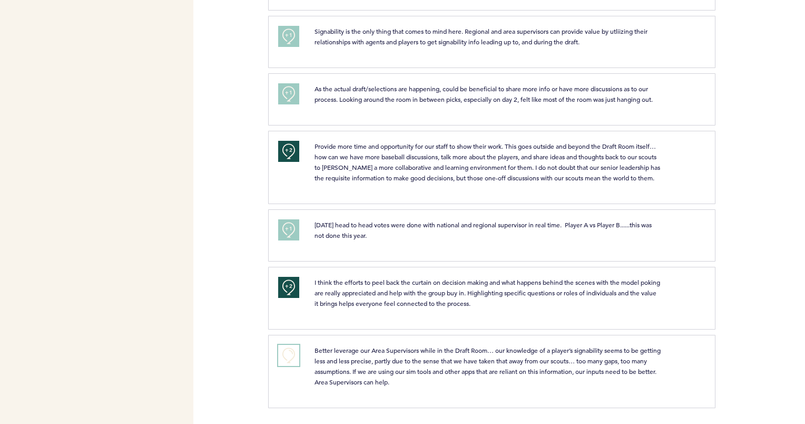
click at [287, 355] on button "+0" at bounding box center [288, 355] width 21 height 21
click at [287, 355] on span "+1" at bounding box center [288, 354] width 7 height 11
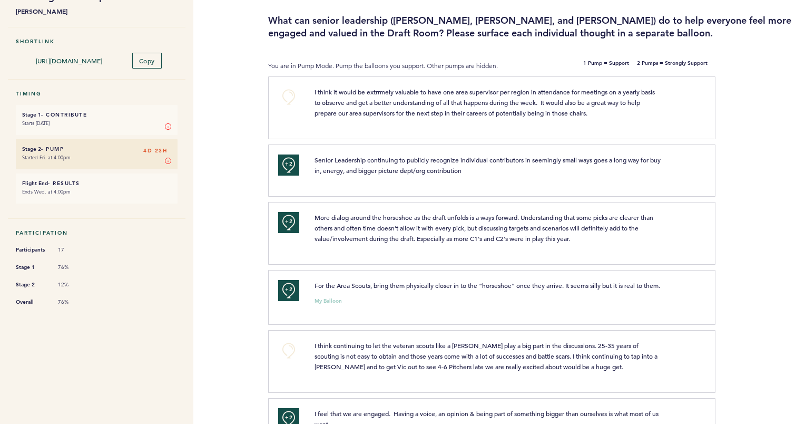
scroll to position [0, 0]
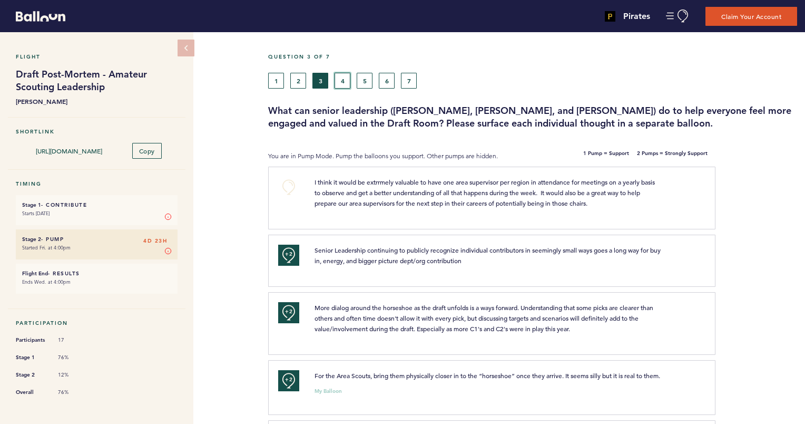
drag, startPoint x: 346, startPoint y: 84, endPoint x: 339, endPoint y: 83, distance: 7.4
click at [339, 83] on button "4" at bounding box center [343, 81] width 16 height 16
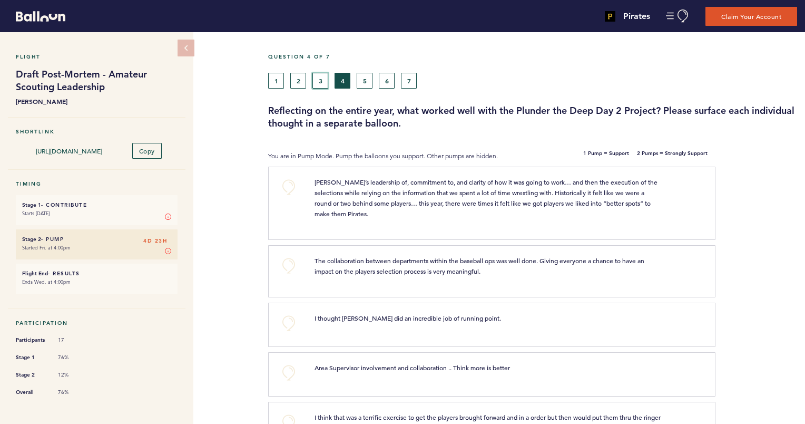
click at [317, 82] on button "3" at bounding box center [320, 81] width 16 height 16
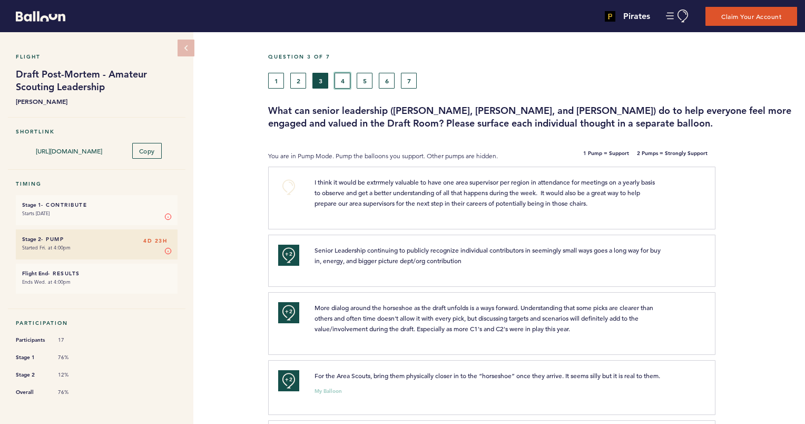
click at [345, 81] on button "4" at bounding box center [343, 81] width 16 height 16
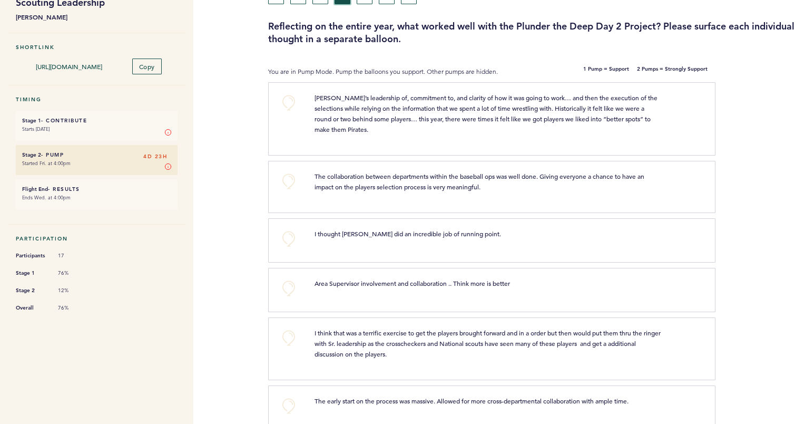
scroll to position [105, 0]
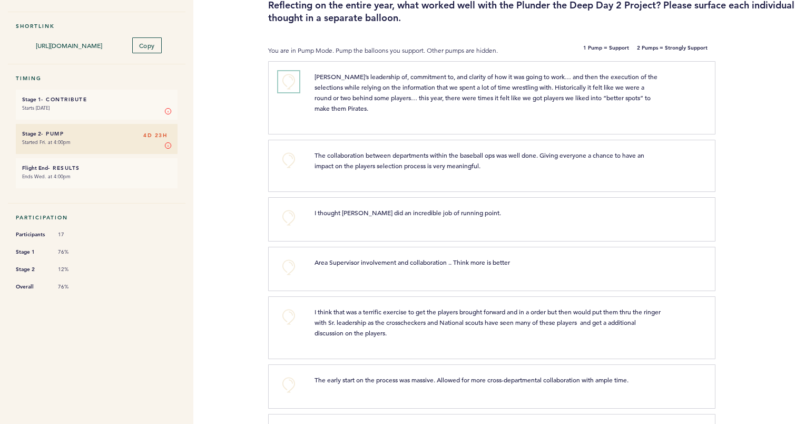
click at [284, 80] on button "+0" at bounding box center [288, 81] width 21 height 21
click at [284, 80] on button "+1" at bounding box center [288, 81] width 21 height 21
click at [292, 158] on button "+0" at bounding box center [288, 160] width 21 height 21
click at [287, 214] on button "+0" at bounding box center [288, 217] width 21 height 21
click at [287, 214] on span "+1" at bounding box center [288, 216] width 7 height 11
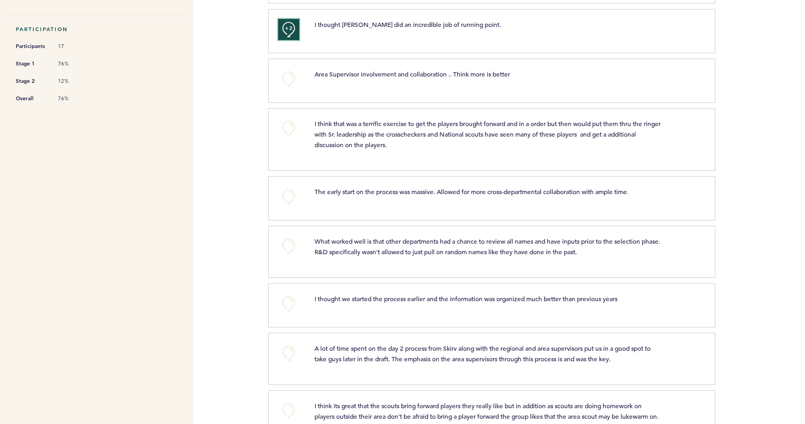
scroll to position [295, 0]
click at [289, 78] on button "+0" at bounding box center [288, 77] width 21 height 21
click at [285, 124] on button "+0" at bounding box center [288, 126] width 21 height 21
click at [285, 124] on span "+1" at bounding box center [288, 126] width 7 height 11
click at [287, 192] on button "+0" at bounding box center [288, 194] width 21 height 21
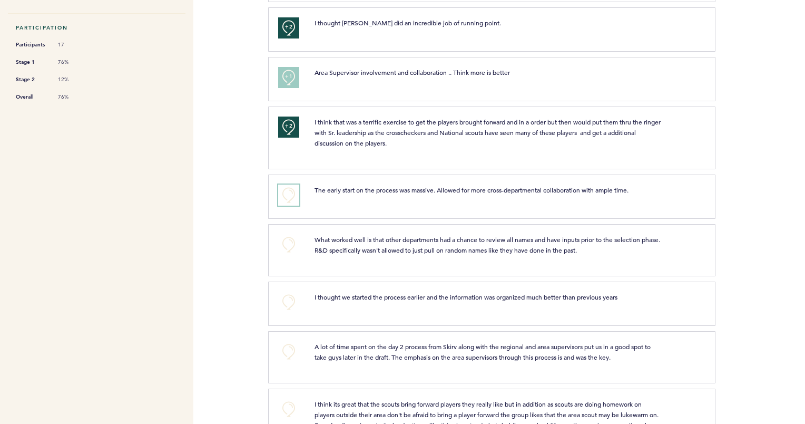
click at [287, 192] on button "+0" at bounding box center [288, 194] width 21 height 21
click at [293, 247] on button "+0" at bounding box center [288, 244] width 21 height 21
click at [293, 247] on button "+1" at bounding box center [288, 244] width 21 height 21
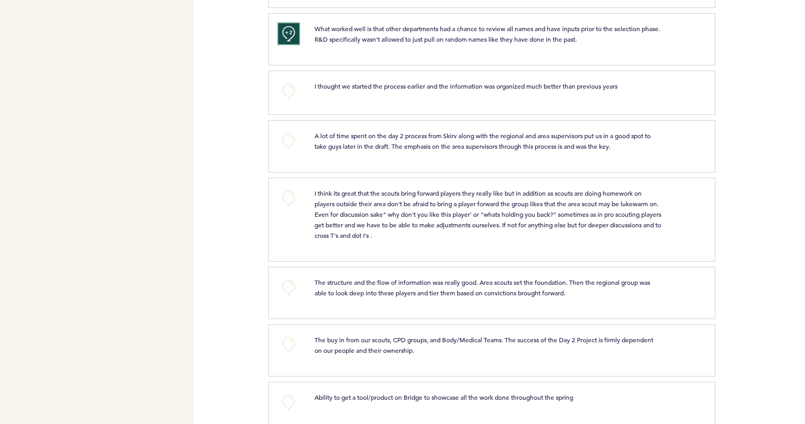
scroll to position [527, 0]
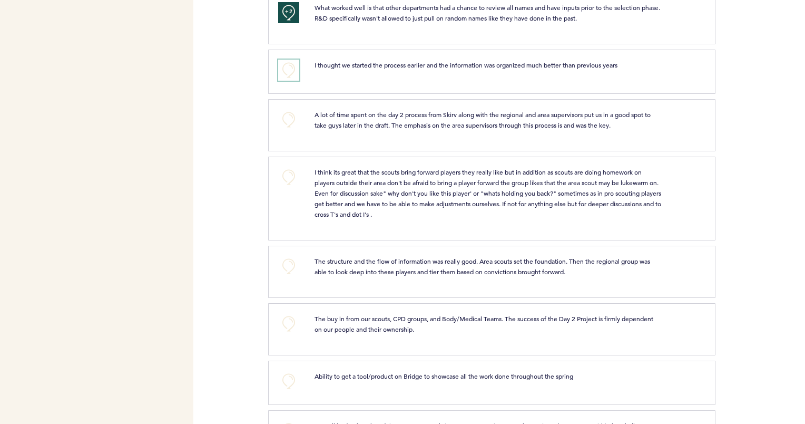
click at [289, 68] on button "+0" at bounding box center [288, 70] width 21 height 21
click at [282, 63] on button "+1" at bounding box center [288, 70] width 21 height 21
click at [293, 109] on button "+0" at bounding box center [288, 119] width 21 height 21
click at [293, 109] on button "+1" at bounding box center [288, 119] width 21 height 21
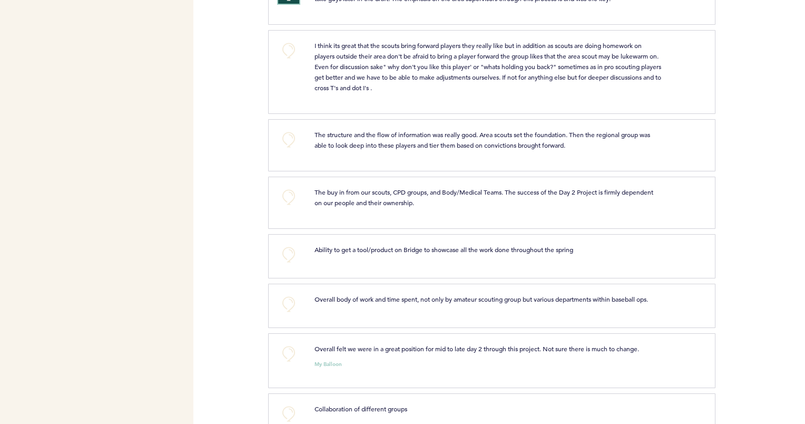
scroll to position [674, 0]
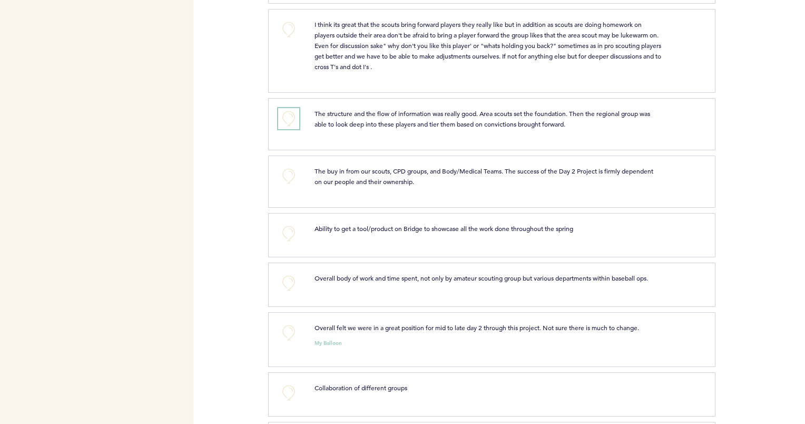
click at [290, 115] on button "+0" at bounding box center [288, 118] width 21 height 21
click at [290, 115] on span "+1" at bounding box center [288, 117] width 7 height 11
click at [295, 327] on button "+0" at bounding box center [288, 332] width 21 height 21
click at [295, 327] on button "+1" at bounding box center [288, 332] width 21 height 21
click at [293, 282] on button "+0" at bounding box center [288, 282] width 21 height 21
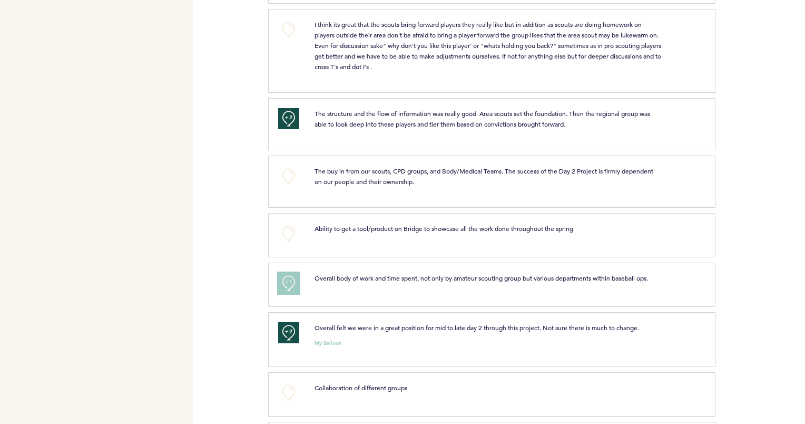
click at [293, 282] on button "+1" at bounding box center [288, 282] width 21 height 21
click at [287, 387] on button "+0" at bounding box center [288, 392] width 21 height 21
click at [287, 387] on span "+1" at bounding box center [288, 391] width 7 height 11
click at [284, 175] on button "+0" at bounding box center [288, 175] width 21 height 21
click at [284, 175] on button "+1" at bounding box center [288, 175] width 21 height 21
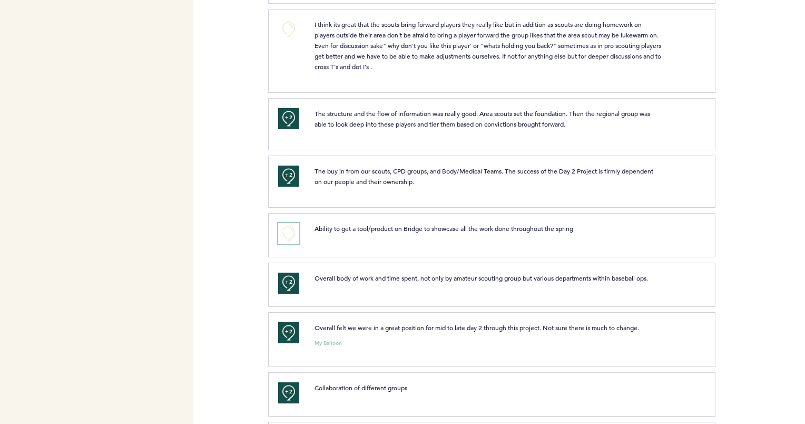
click at [289, 228] on button "+0" at bounding box center [288, 233] width 21 height 21
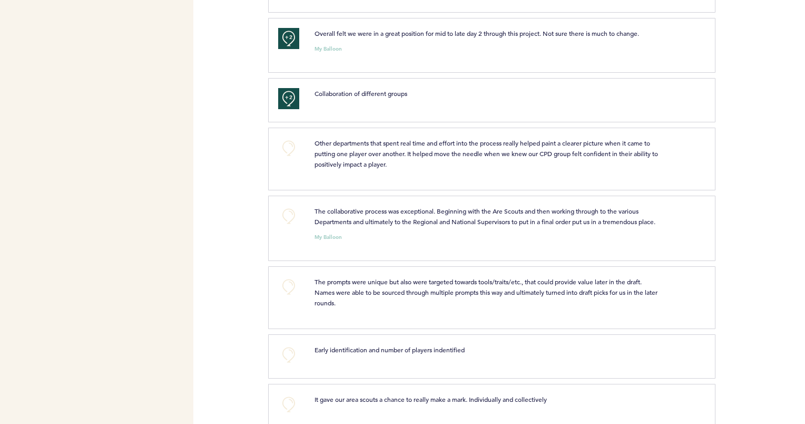
scroll to position [969, 0]
click at [294, 213] on button "+0" at bounding box center [288, 214] width 21 height 21
click at [294, 213] on button "+1" at bounding box center [288, 214] width 21 height 21
click at [293, 139] on button "+0" at bounding box center [288, 146] width 21 height 21
click at [293, 139] on button "+1" at bounding box center [288, 146] width 21 height 21
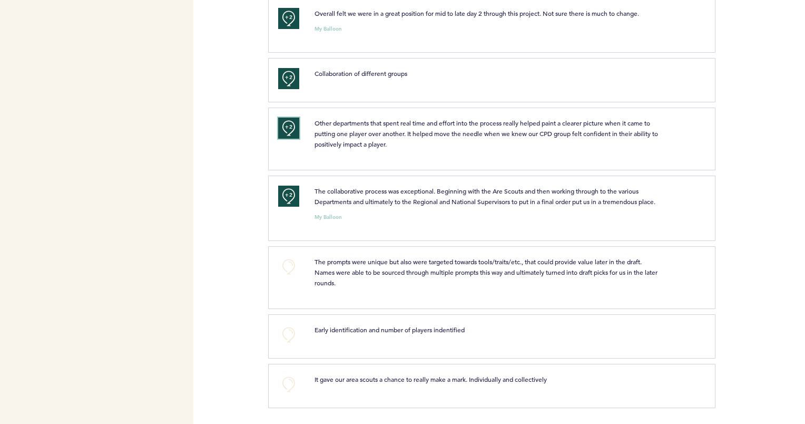
scroll to position [994, 0]
click at [287, 380] on button "+0" at bounding box center [288, 383] width 21 height 21
click at [287, 380] on span "+1" at bounding box center [288, 383] width 7 height 11
click at [291, 342] on button "+0" at bounding box center [288, 334] width 21 height 21
click at [289, 262] on button "+0" at bounding box center [288, 266] width 21 height 21
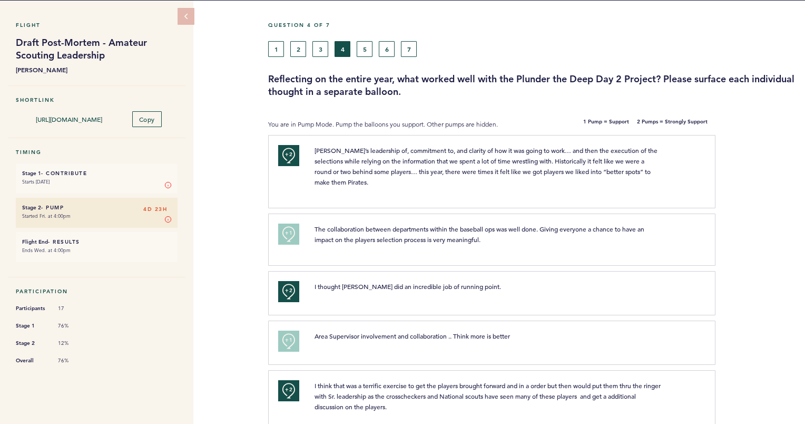
scroll to position [0, 0]
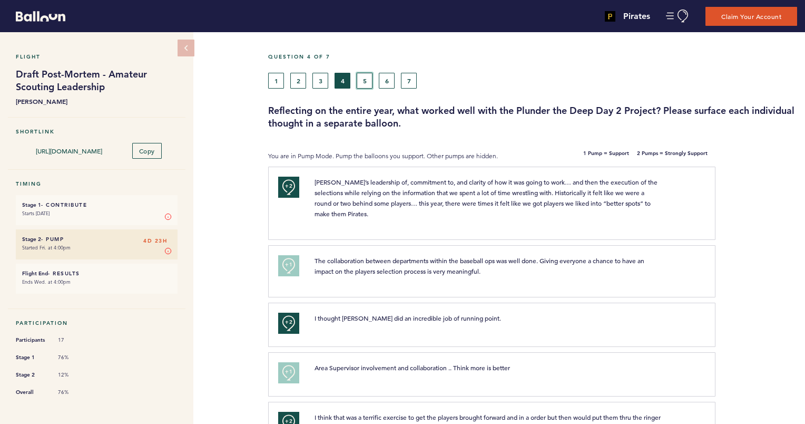
click at [363, 79] on button "5" at bounding box center [365, 81] width 16 height 16
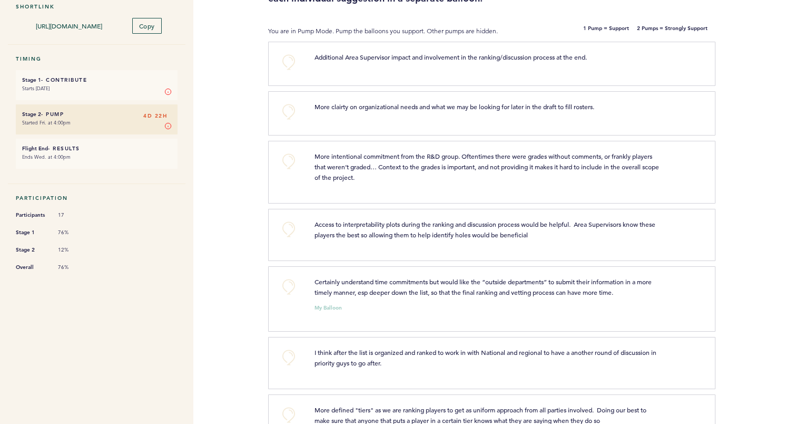
scroll to position [147, 0]
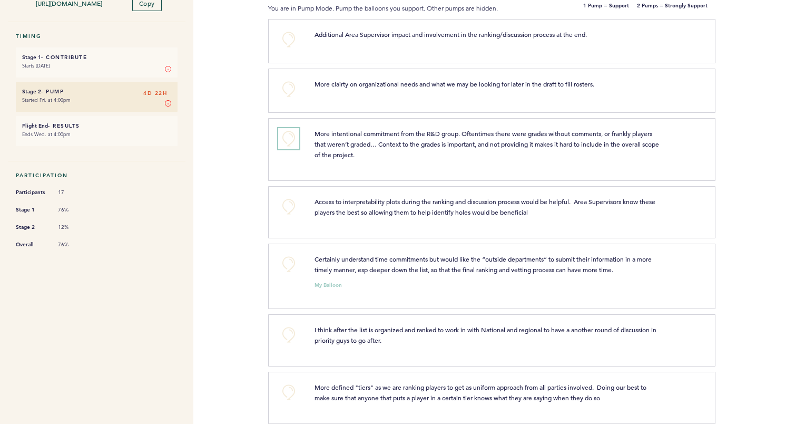
click at [294, 137] on button "+0" at bounding box center [288, 138] width 21 height 21
click at [294, 137] on button "+1" at bounding box center [288, 138] width 21 height 21
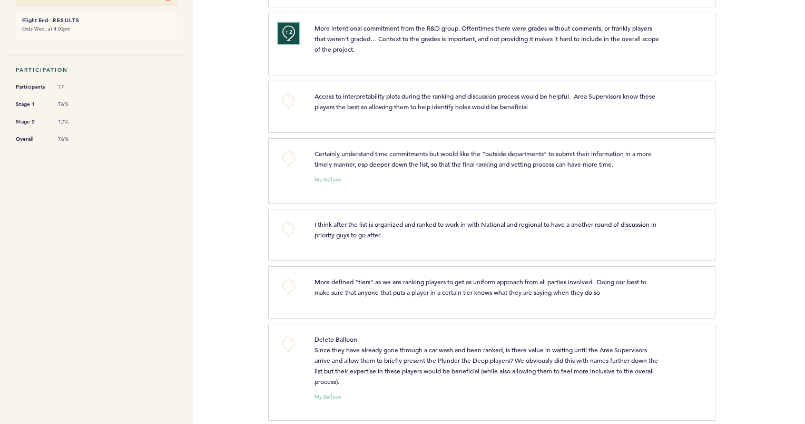
scroll to position [274, 0]
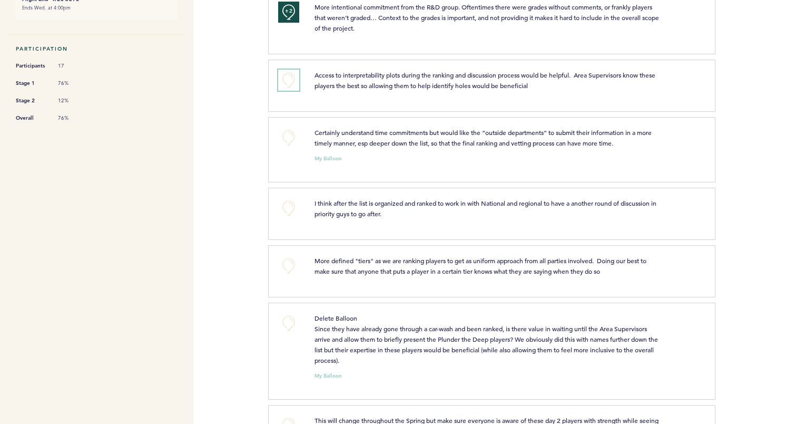
click at [287, 78] on button "+0" at bounding box center [288, 80] width 21 height 21
click at [287, 140] on button "+0" at bounding box center [288, 137] width 21 height 21
click at [287, 140] on button "+1" at bounding box center [288, 137] width 21 height 21
click at [286, 200] on button "+0" at bounding box center [288, 208] width 21 height 21
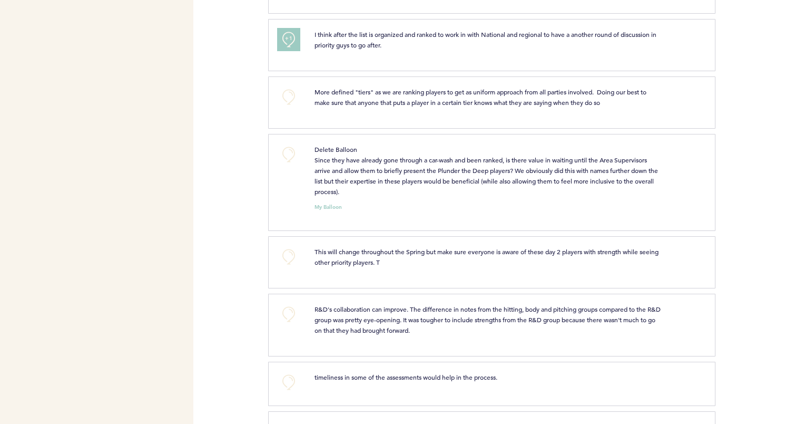
scroll to position [464, 0]
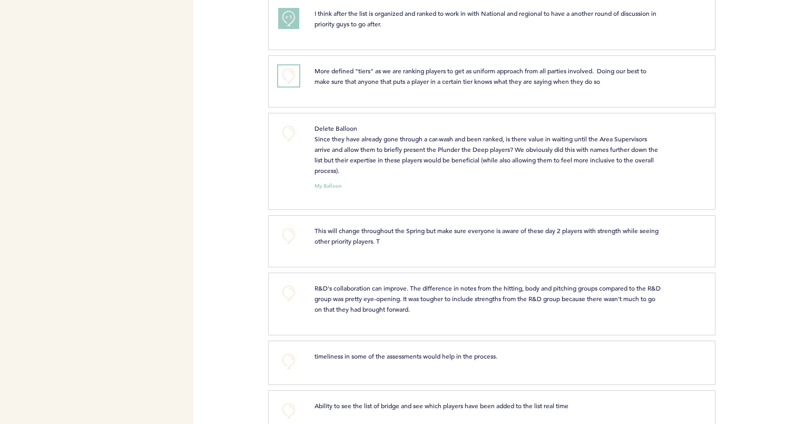
click at [288, 72] on button "+0" at bounding box center [288, 75] width 21 height 21
click at [349, 138] on span "Delete Balloon Since they have already gone through a car-wash and been ranked,…" at bounding box center [486, 149] width 345 height 51
click at [290, 131] on button "+0" at bounding box center [288, 133] width 21 height 21
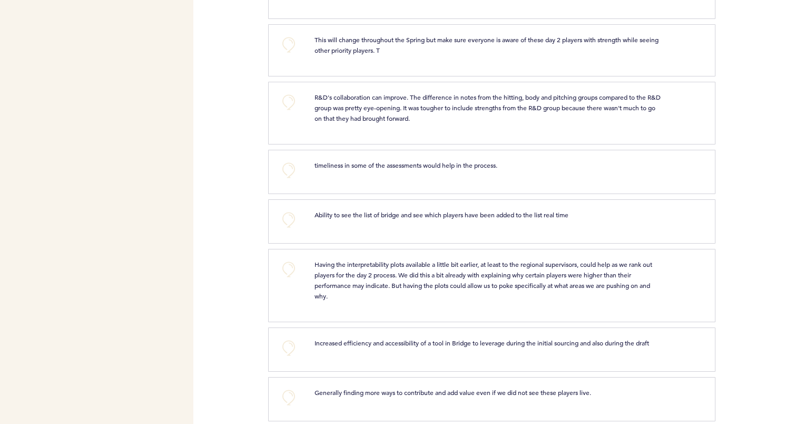
scroll to position [674, 0]
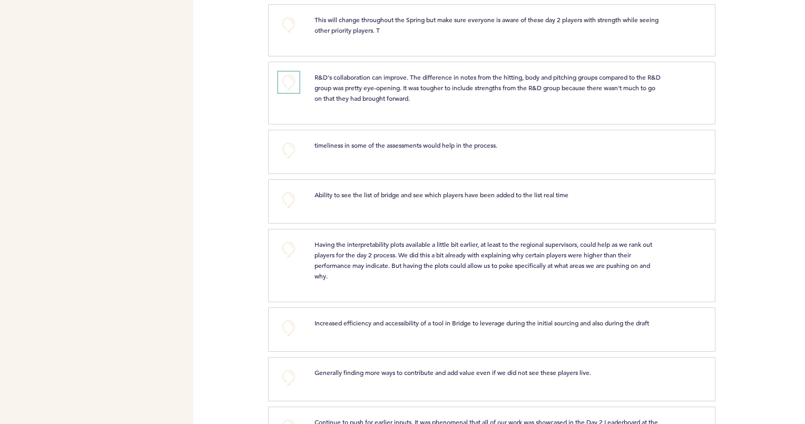
click at [289, 90] on button "+0" at bounding box center [288, 82] width 21 height 21
click at [289, 86] on span "+1" at bounding box center [288, 81] width 7 height 11
click at [287, 154] on button "+0" at bounding box center [288, 150] width 21 height 21
click at [287, 154] on span "+1" at bounding box center [288, 149] width 7 height 11
click at [284, 206] on button "+0" at bounding box center [288, 199] width 21 height 21
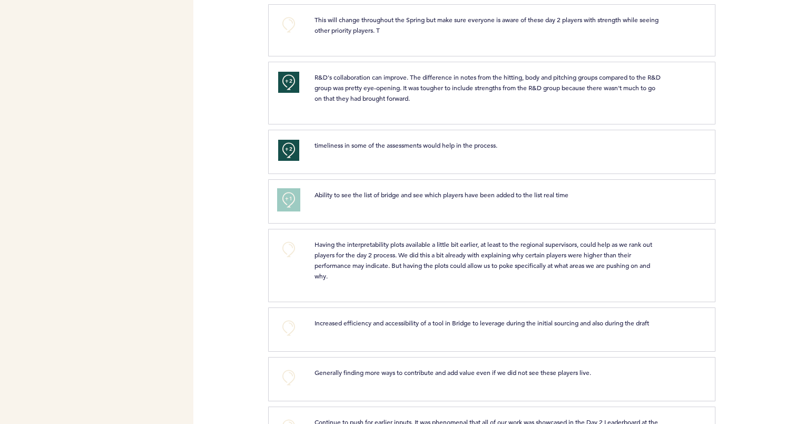
click at [284, 206] on button "+1" at bounding box center [288, 199] width 21 height 21
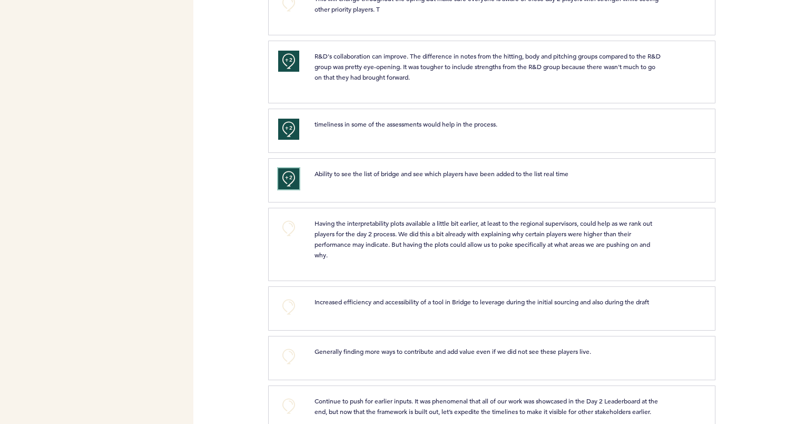
scroll to position [742, 0]
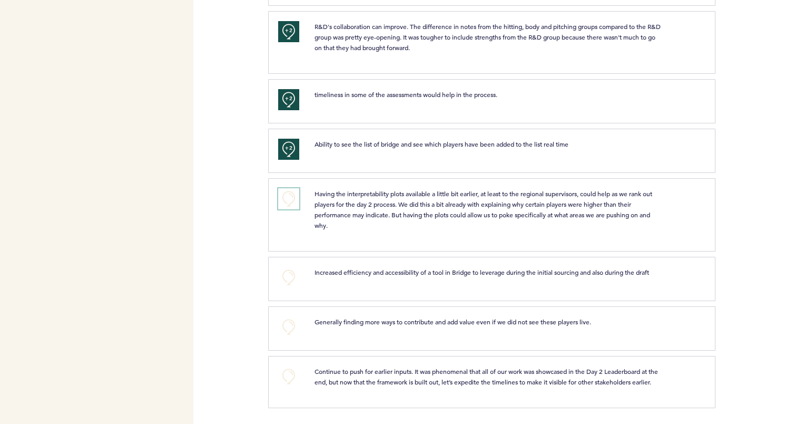
click at [289, 188] on button "+0" at bounding box center [288, 198] width 21 height 21
click at [290, 270] on button "+0" at bounding box center [288, 277] width 21 height 21
click at [290, 271] on span "+1" at bounding box center [288, 276] width 7 height 11
click at [261, 287] on div "Pirates john.lombardo@pirates.com Team Domain: pirates Notification Preferences…" at bounding box center [402, 212] width 805 height 424
click at [286, 271] on span "+1" at bounding box center [288, 276] width 7 height 11
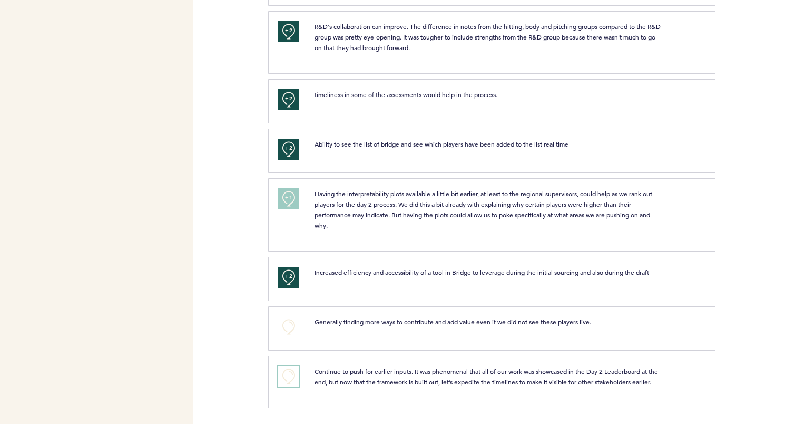
click at [288, 366] on button "+0" at bounding box center [288, 376] width 21 height 21
click at [288, 370] on span "+1" at bounding box center [288, 375] width 7 height 11
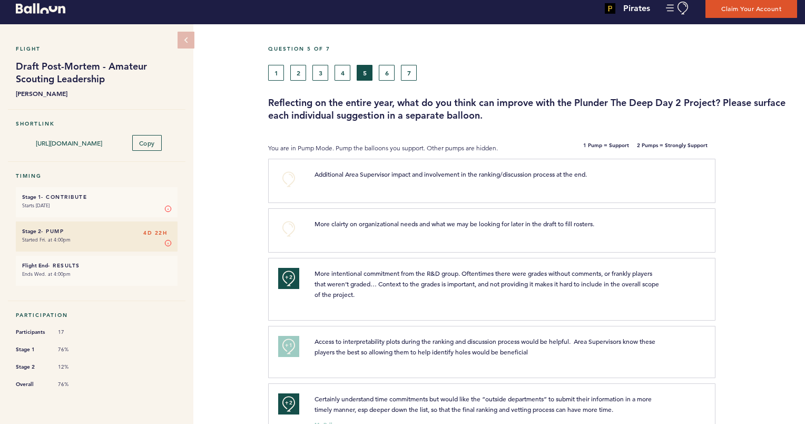
scroll to position [0, 0]
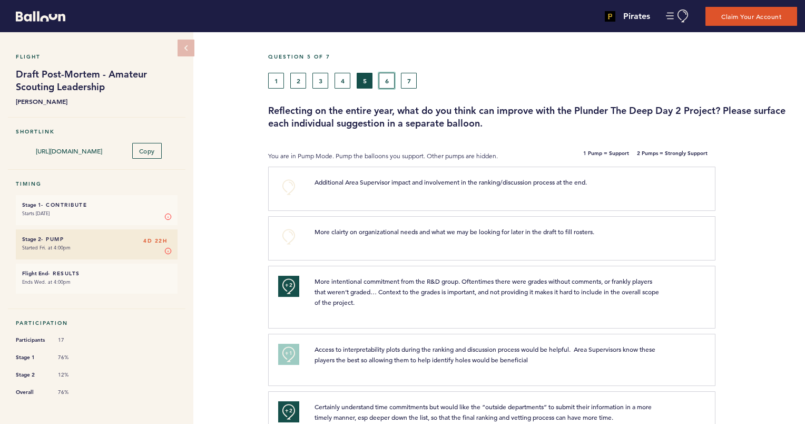
click at [388, 82] on button "6" at bounding box center [387, 81] width 16 height 16
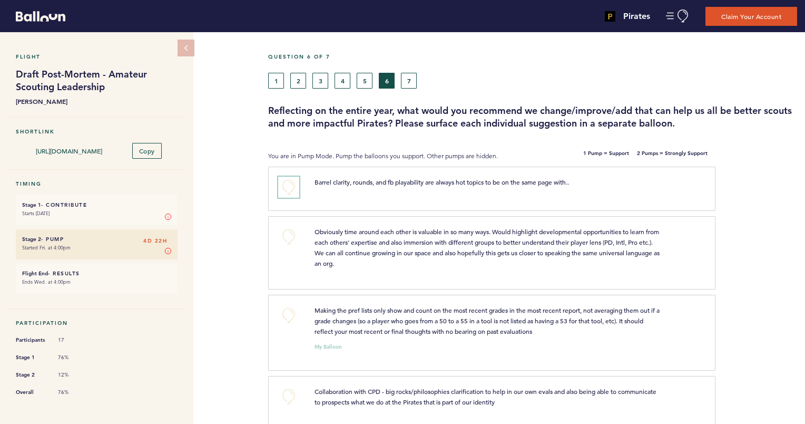
click at [290, 188] on button "+0" at bounding box center [288, 186] width 21 height 21
click at [290, 188] on span "+1" at bounding box center [288, 186] width 7 height 11
click at [296, 185] on button "+1" at bounding box center [288, 186] width 21 height 21
click at [284, 187] on button "+0" at bounding box center [288, 186] width 21 height 21
click at [284, 187] on button "+1" at bounding box center [288, 186] width 21 height 21
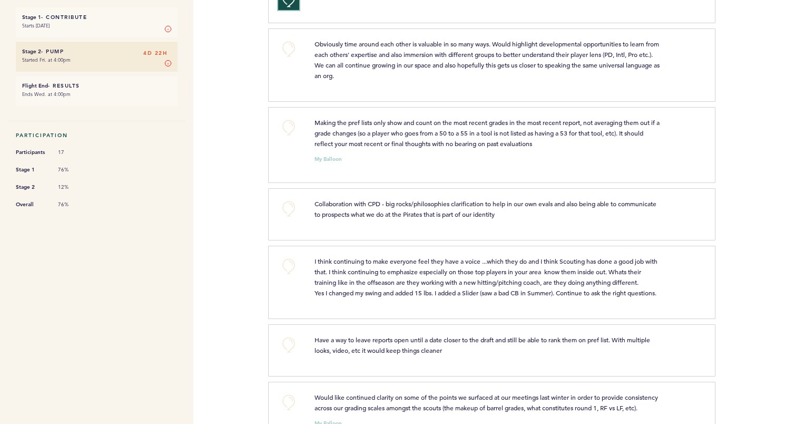
scroll to position [190, 0]
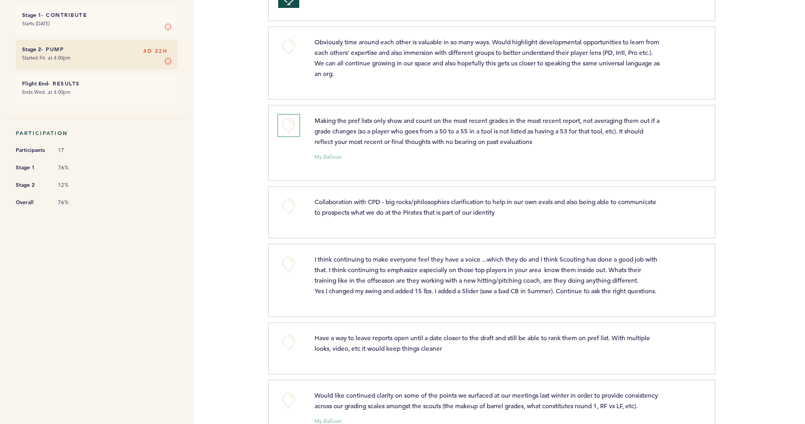
click at [286, 122] on button "+0" at bounding box center [288, 125] width 21 height 21
click at [286, 122] on span "+1" at bounding box center [288, 124] width 7 height 11
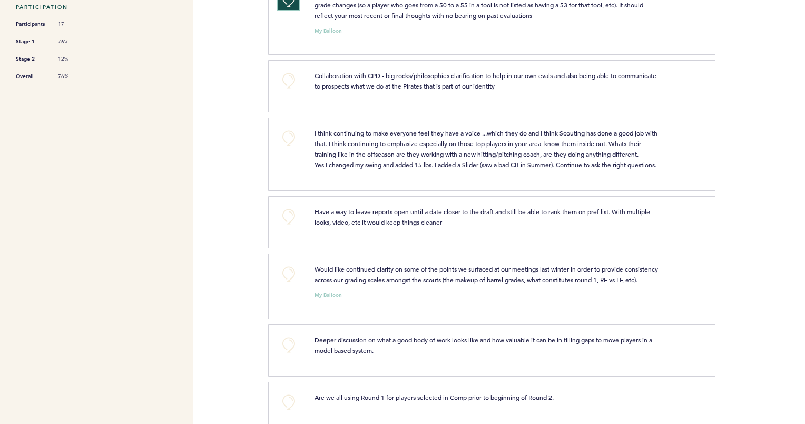
scroll to position [379, 0]
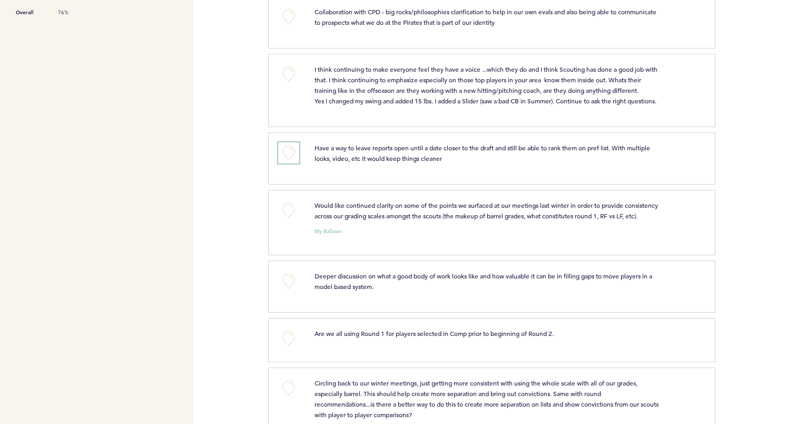
click at [289, 160] on button "+0" at bounding box center [288, 152] width 21 height 21
click at [289, 157] on span "+1" at bounding box center [288, 151] width 7 height 11
click at [283, 215] on button "+0" at bounding box center [288, 210] width 21 height 21
click at [283, 215] on button "+1" at bounding box center [288, 210] width 21 height 21
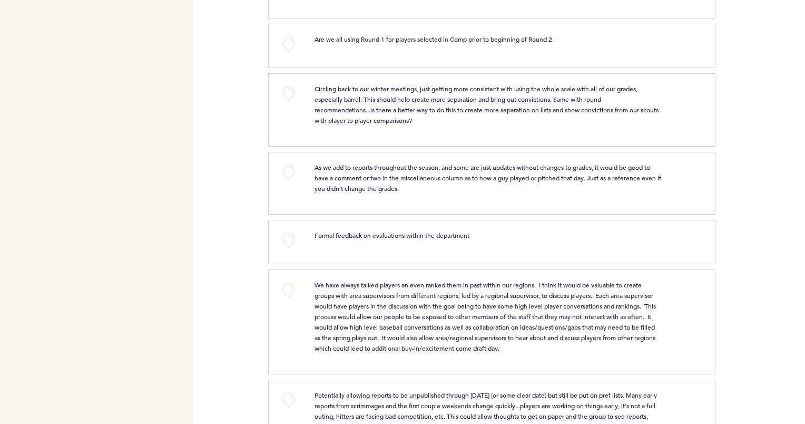
scroll to position [674, 0]
click at [291, 54] on button "+0" at bounding box center [288, 43] width 21 height 21
click at [284, 103] on button "+0" at bounding box center [288, 92] width 21 height 21
click at [285, 97] on span "+1" at bounding box center [288, 91] width 7 height 11
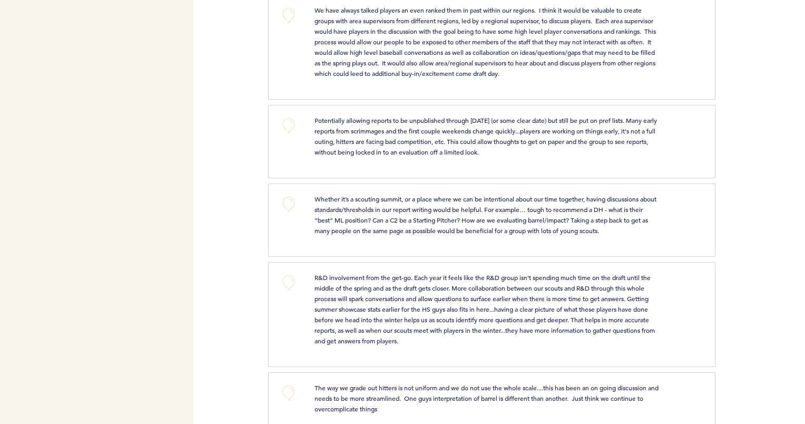
scroll to position [990, 0]
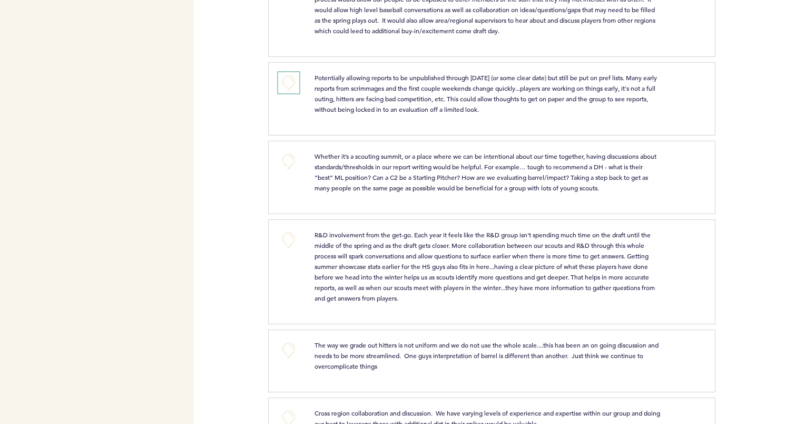
click at [287, 93] on button "+0" at bounding box center [288, 82] width 21 height 21
click at [287, 87] on span "+1" at bounding box center [288, 81] width 7 height 11
click at [293, 172] on button "+0" at bounding box center [288, 161] width 21 height 21
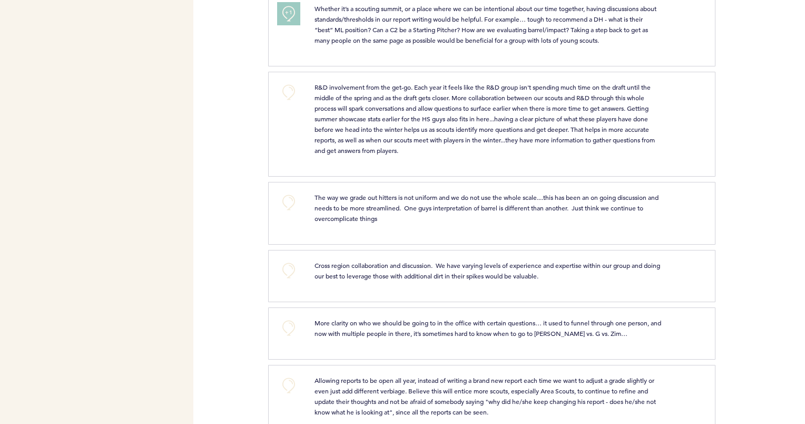
scroll to position [1159, 0]
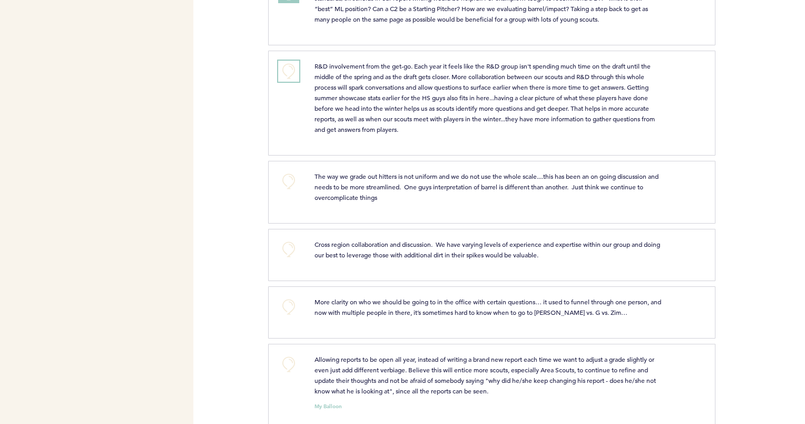
click at [290, 82] on button "+0" at bounding box center [288, 71] width 21 height 21
click at [290, 75] on span "+1" at bounding box center [288, 70] width 7 height 11
click at [284, 192] on button "+0" at bounding box center [288, 181] width 21 height 21
click at [285, 185] on span "+1" at bounding box center [288, 180] width 7 height 11
click at [288, 260] on button "+0" at bounding box center [288, 249] width 21 height 21
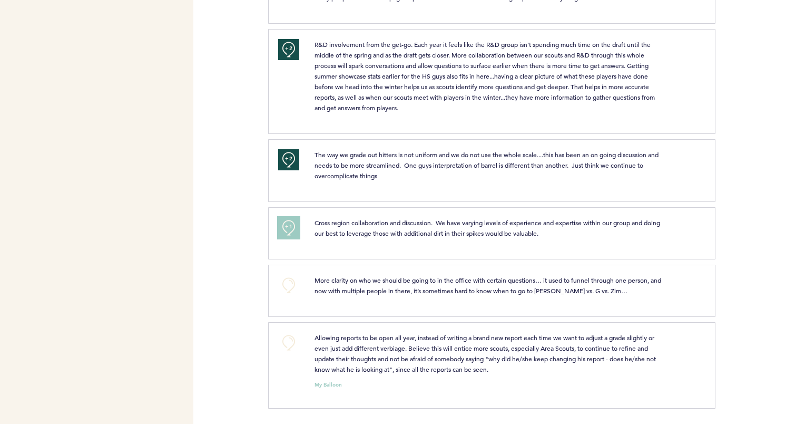
scroll to position [1197, 0]
click at [290, 340] on button "+0" at bounding box center [288, 341] width 21 height 21
click at [290, 340] on span "+1" at bounding box center [288, 341] width 7 height 11
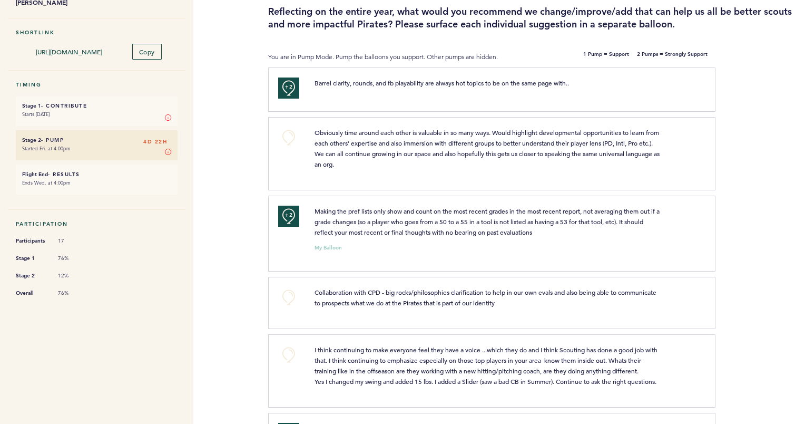
scroll to position [0, 0]
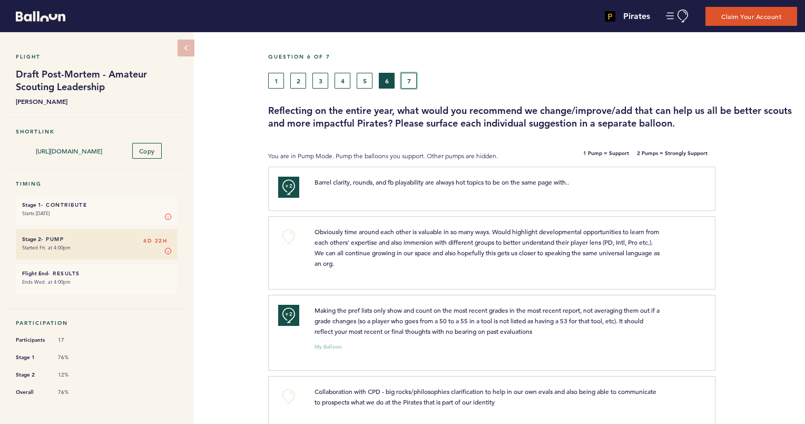
click at [406, 79] on button "7" at bounding box center [409, 81] width 16 height 16
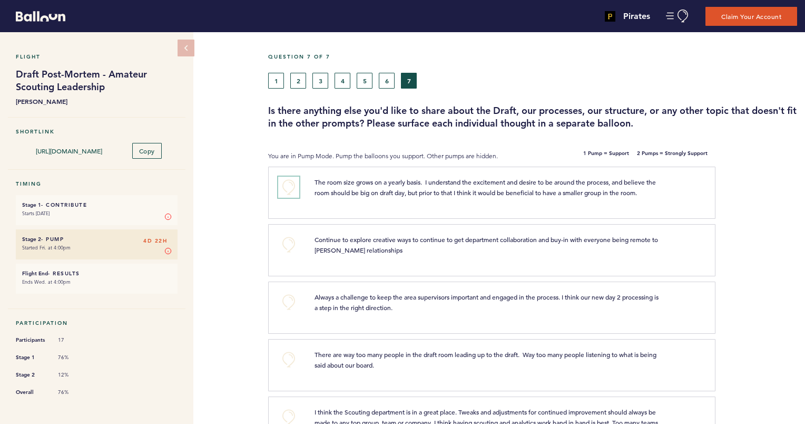
click at [289, 189] on button "+0" at bounding box center [288, 186] width 21 height 21
click at [289, 189] on span "+1" at bounding box center [288, 186] width 7 height 11
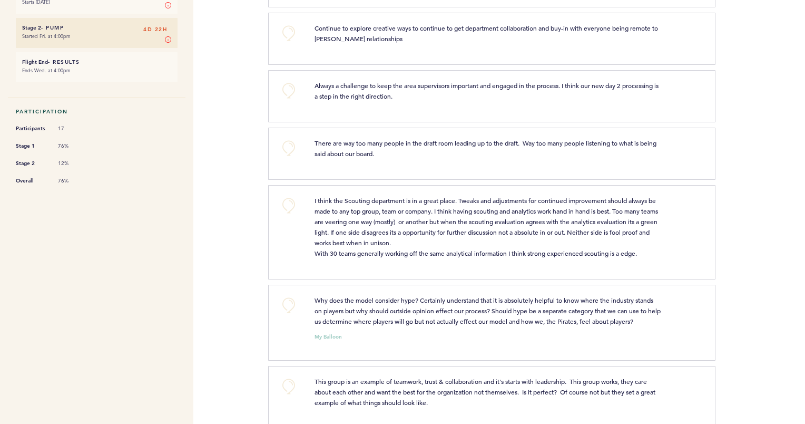
scroll to position [232, 0]
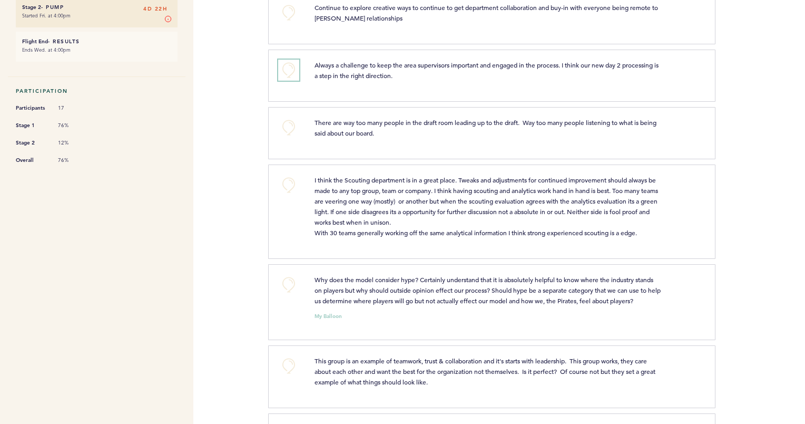
click at [285, 66] on button "+0" at bounding box center [288, 70] width 21 height 21
click at [285, 66] on span "+1" at bounding box center [288, 69] width 7 height 11
click at [283, 130] on button "+0" at bounding box center [288, 127] width 21 height 21
click at [283, 130] on button "+1" at bounding box center [288, 127] width 21 height 21
click at [287, 182] on button "+0" at bounding box center [288, 184] width 21 height 21
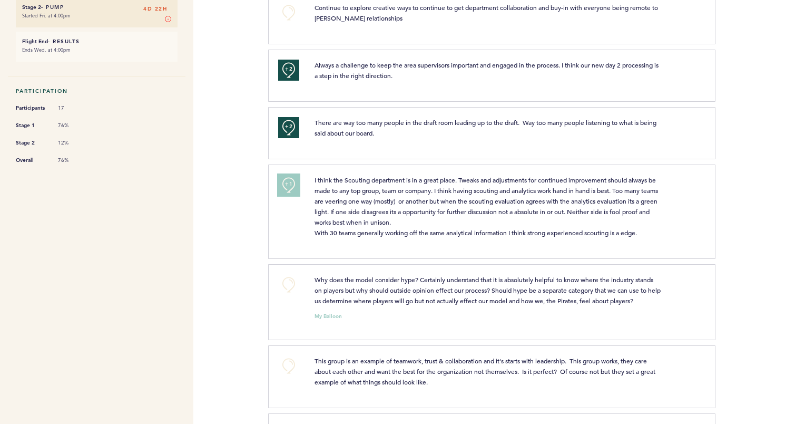
click at [287, 182] on span "+1" at bounding box center [288, 184] width 7 height 11
click at [292, 287] on button "+0" at bounding box center [288, 284] width 21 height 21
click at [292, 287] on button "+1" at bounding box center [288, 284] width 21 height 21
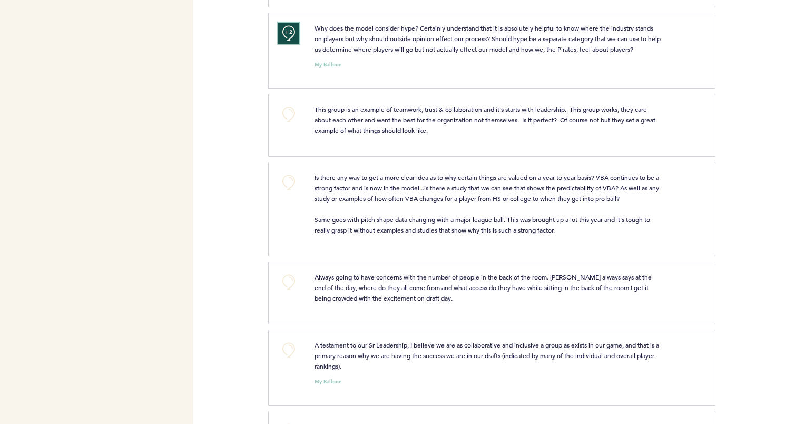
scroll to position [485, 0]
click at [290, 113] on button "+0" at bounding box center [288, 112] width 21 height 21
click at [290, 113] on span "+1" at bounding box center [288, 111] width 7 height 11
click at [287, 179] on button "+0" at bounding box center [288, 180] width 21 height 21
click at [287, 179] on span "+1" at bounding box center [288, 179] width 7 height 11
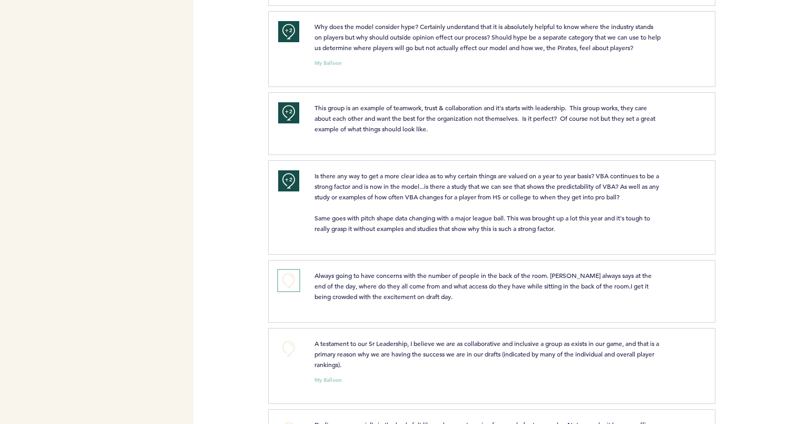
click at [290, 279] on button "+0" at bounding box center [288, 280] width 21 height 21
click at [290, 279] on span "+1" at bounding box center [288, 279] width 7 height 11
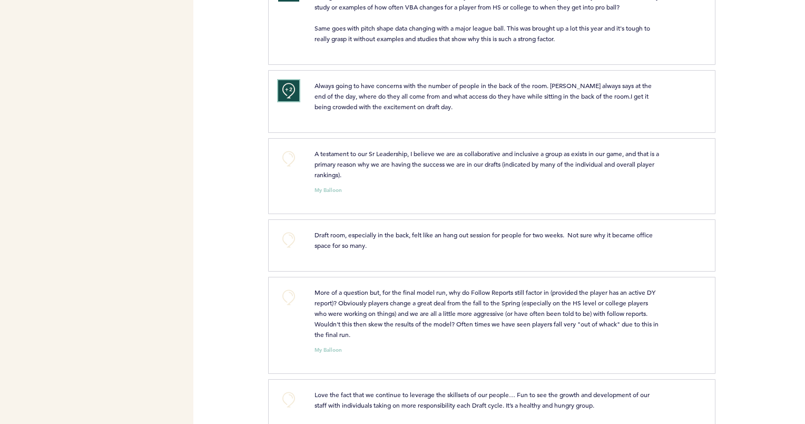
scroll to position [694, 0]
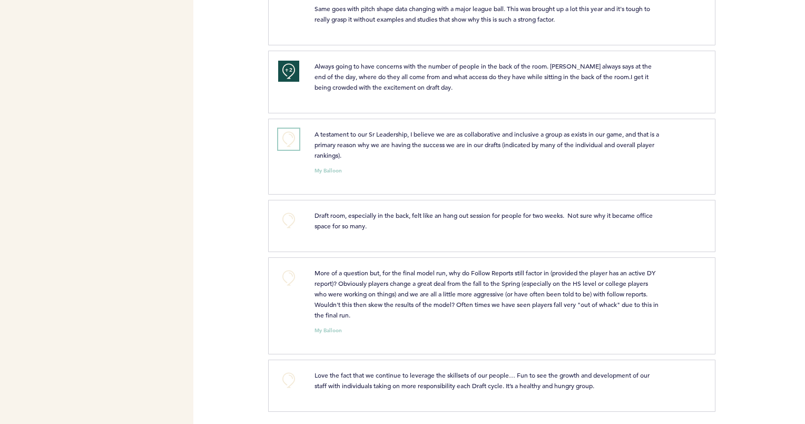
click at [290, 133] on button "+0" at bounding box center [288, 139] width 21 height 21
click at [290, 133] on span "+1" at bounding box center [288, 138] width 7 height 11
click at [291, 218] on button "+0" at bounding box center [288, 220] width 21 height 21
click at [291, 218] on span "+1" at bounding box center [288, 219] width 7 height 11
click at [285, 276] on button "+0" at bounding box center [288, 277] width 21 height 21
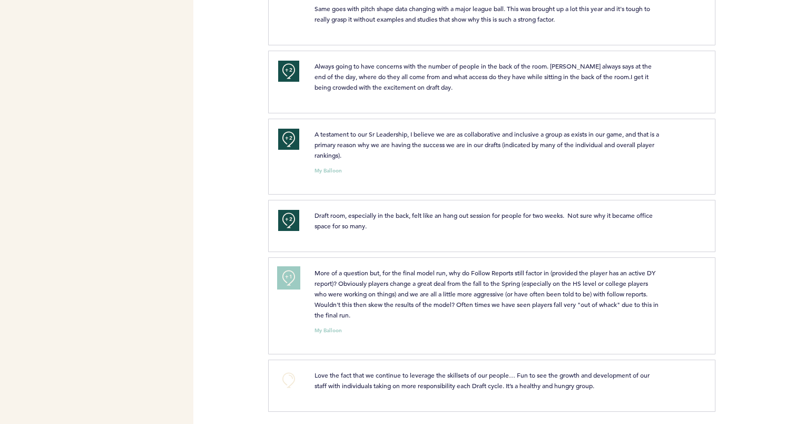
click at [285, 276] on span "+1" at bounding box center [288, 276] width 7 height 11
click at [291, 379] on button "+0" at bounding box center [288, 379] width 21 height 21
click at [291, 379] on span "+1" at bounding box center [288, 378] width 7 height 11
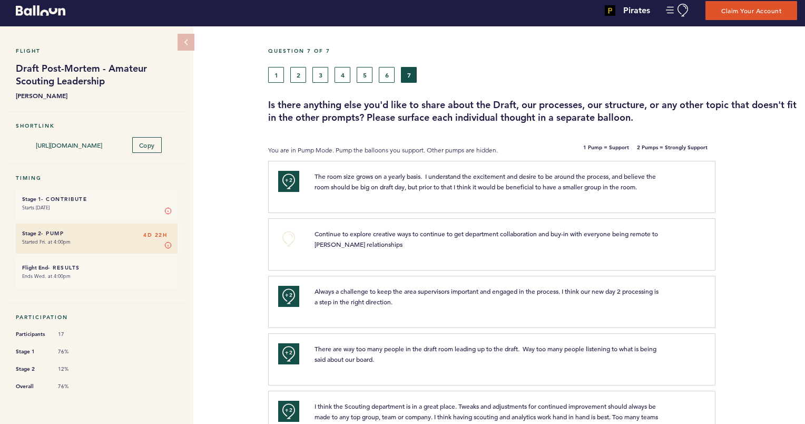
scroll to position [0, 0]
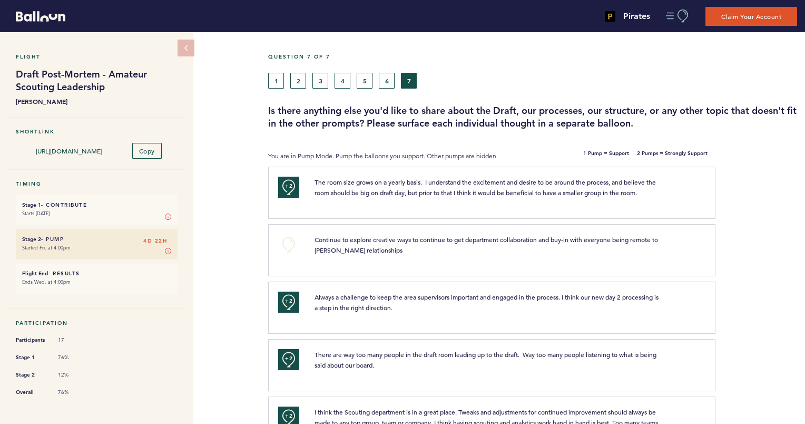
click at [670, 17] on button "Manage Account" at bounding box center [678, 15] width 24 height 13
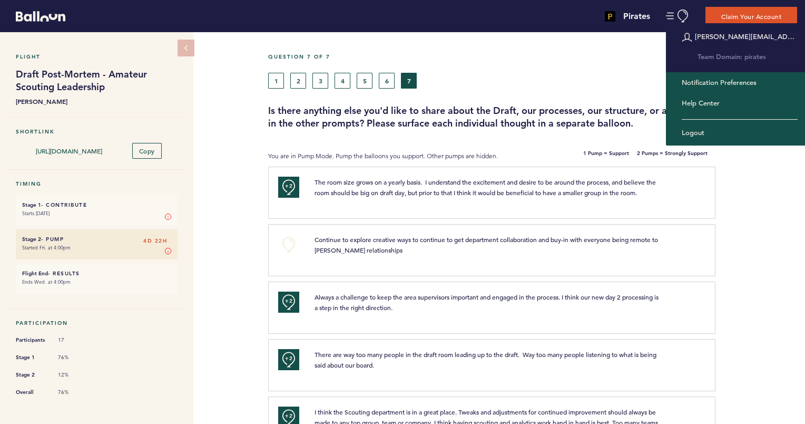
click at [136, 249] on small "Started Fri. at 4:00pm" at bounding box center [96, 247] width 149 height 11
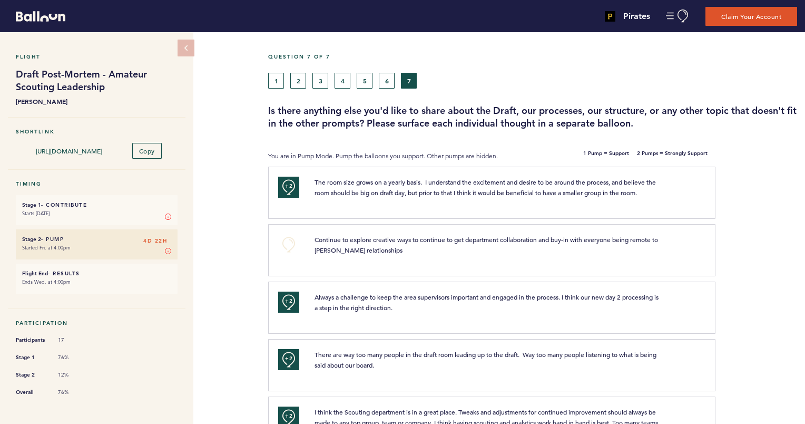
click at [661, 21] on div "Pirates john.lombardo@pirates.com Team Domain: pirates Notification Preferences…" at bounding box center [671, 16] width 268 height 27
click at [670, 16] on button "Manage Account" at bounding box center [678, 15] width 24 height 13
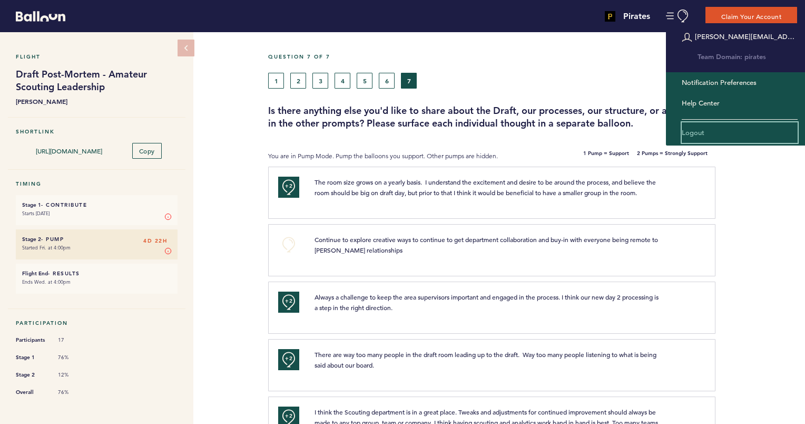
click at [697, 133] on link "Logout" at bounding box center [740, 132] width 116 height 21
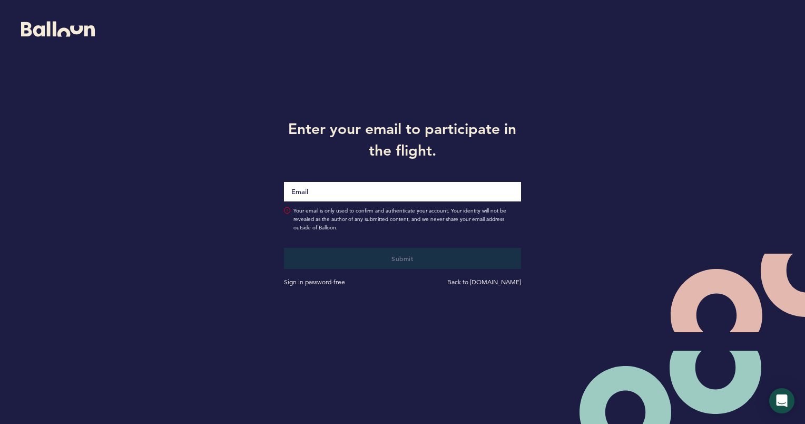
click at [455, 199] on input "Email" at bounding box center [402, 191] width 237 height 19
type input "john.lombardo@pirates.com"
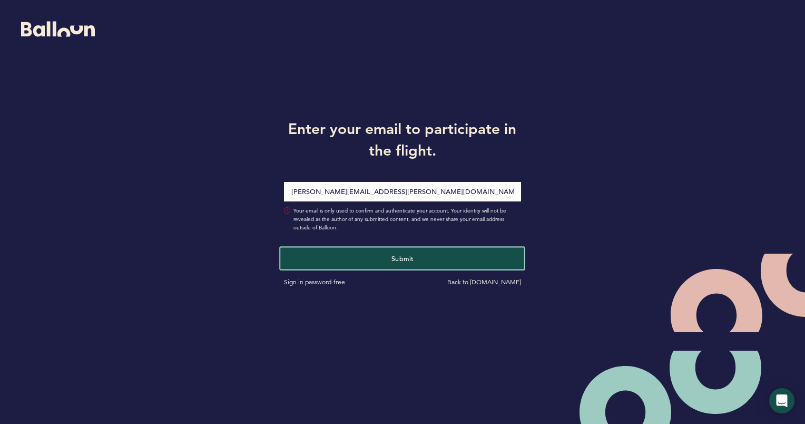
click at [401, 255] on span "Submit" at bounding box center [402, 257] width 22 height 8
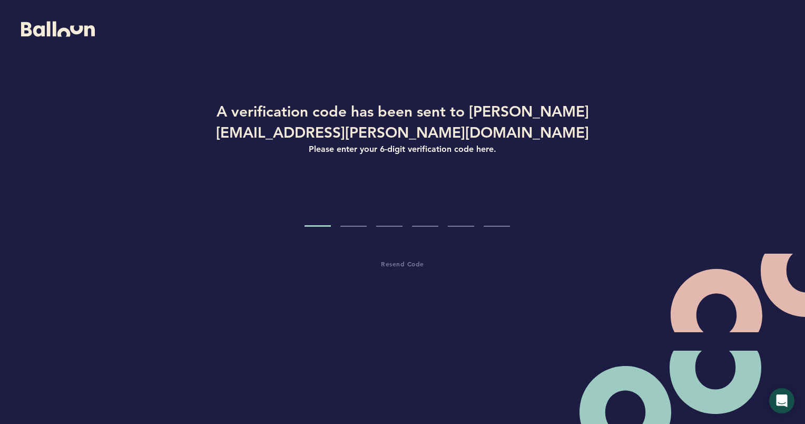
click at [322, 220] on input "Code digit 1" at bounding box center [317, 207] width 26 height 40
paste input "5"
type input "5"
type input "3"
type input "0"
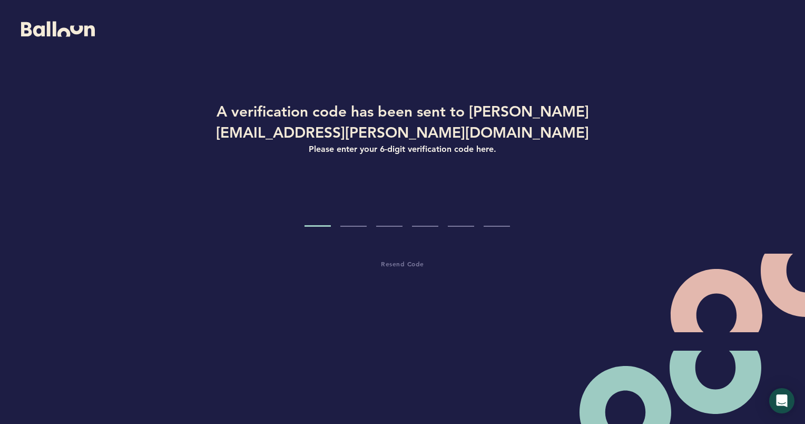
type input "5"
type input "9"
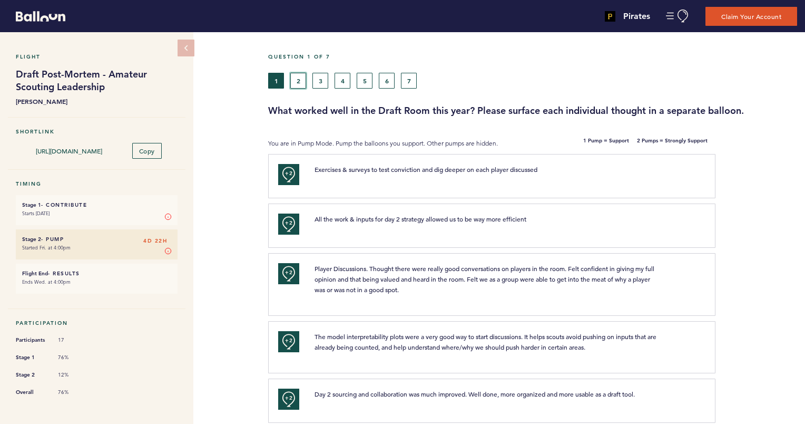
click at [304, 84] on button "2" at bounding box center [298, 81] width 16 height 16
